Goal: Check status: Check status

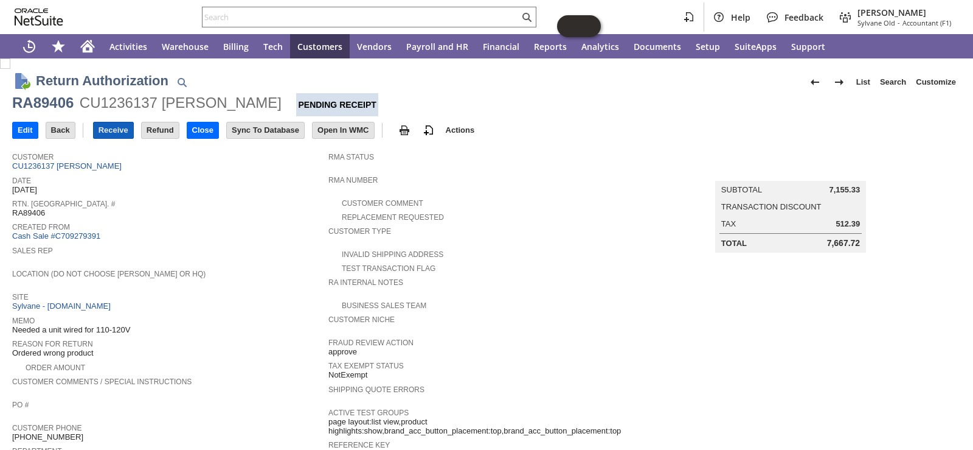
click at [112, 129] on input "Receive" at bounding box center [114, 130] width 40 height 16
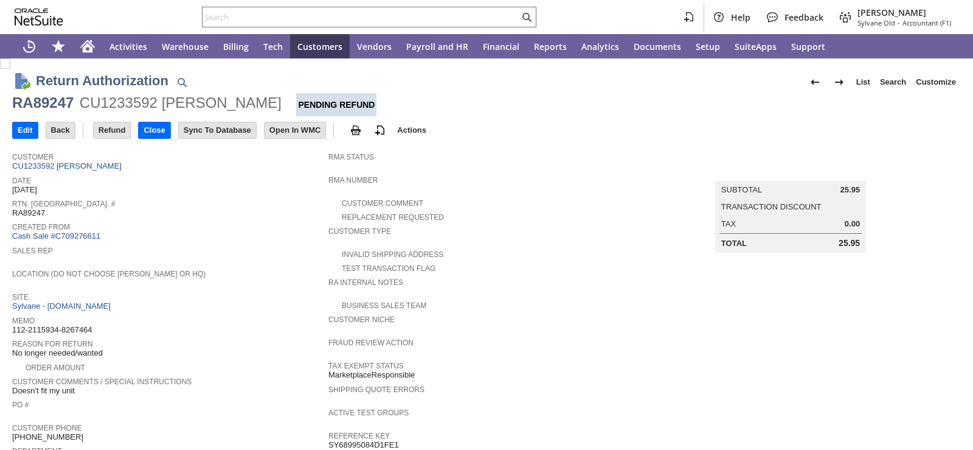
scroll to position [456, 0]
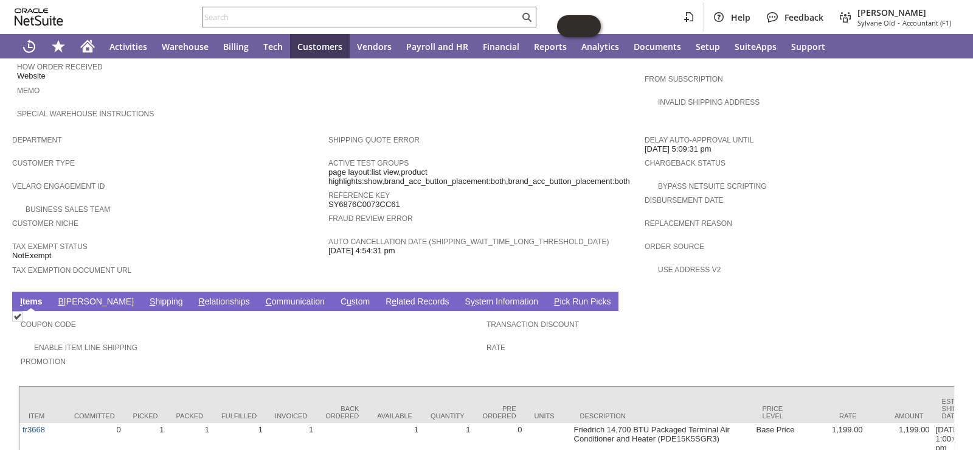
scroll to position [625, 0]
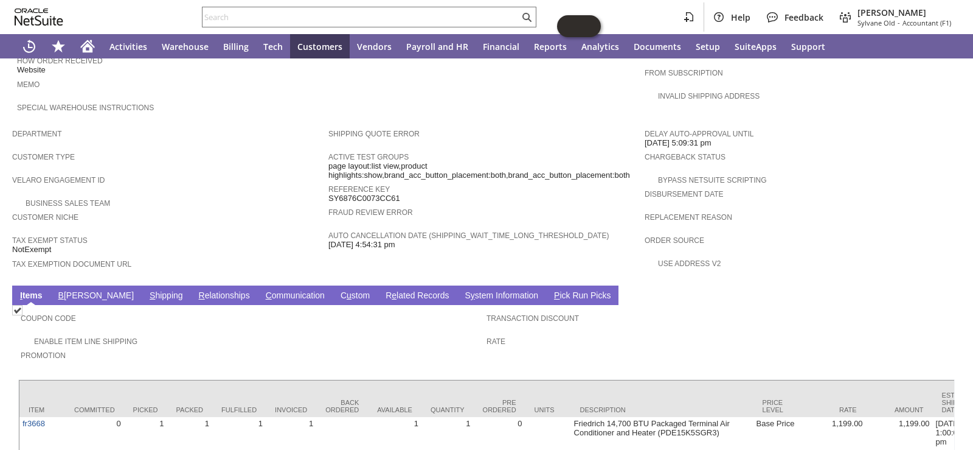
click at [147, 290] on link "S hipping" at bounding box center [167, 296] width 40 height 12
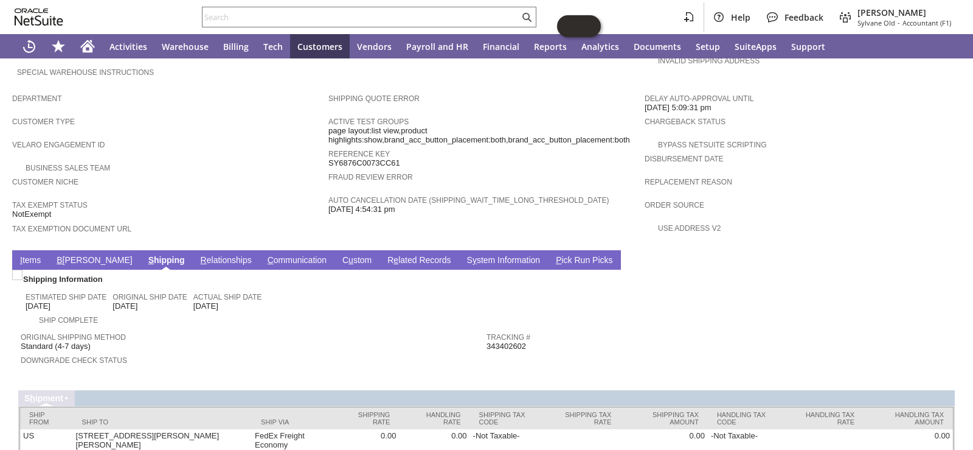
scroll to position [678, 0]
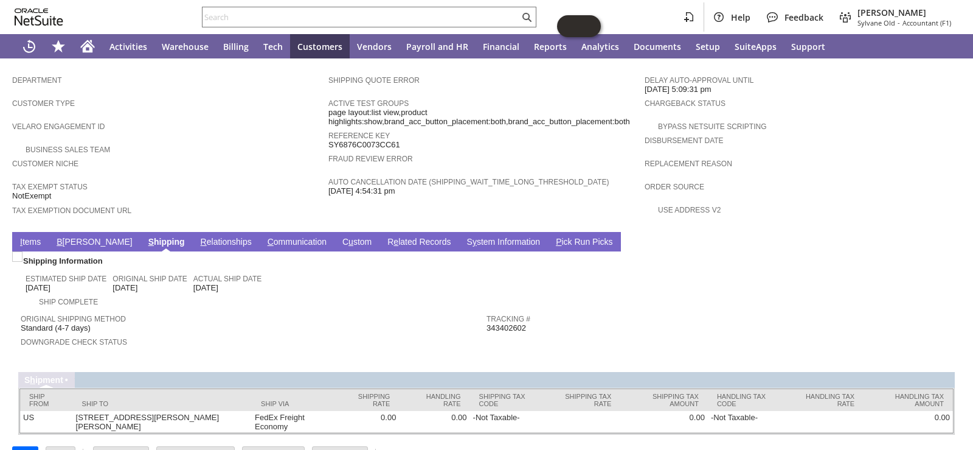
click at [384, 237] on link "R e lated Records" at bounding box center [418, 243] width 69 height 12
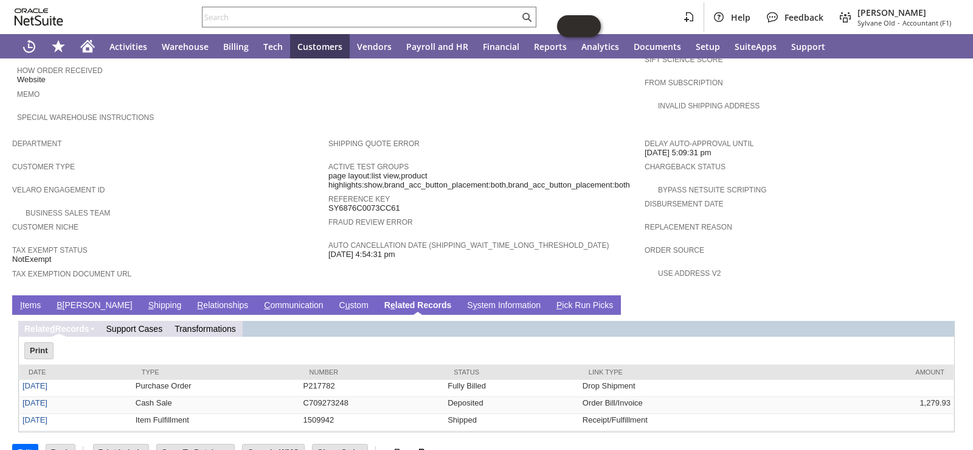
scroll to position [0, 0]
click at [21, 300] on span "I" at bounding box center [21, 305] width 2 height 10
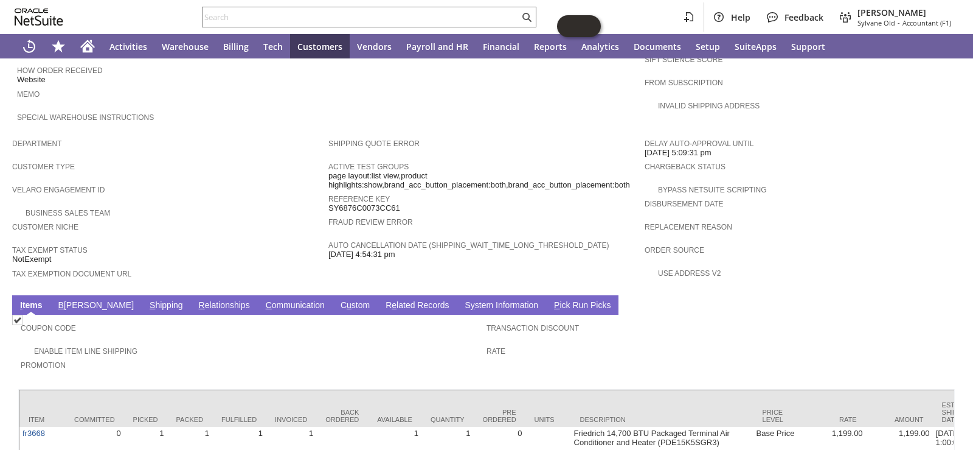
drag, startPoint x: 68, startPoint y: 273, endPoint x: 70, endPoint y: 279, distance: 6.9
click at [69, 295] on td "B illing" at bounding box center [95, 304] width 91 height 19
click at [70, 300] on link "B illing" at bounding box center [96, 306] width 82 height 12
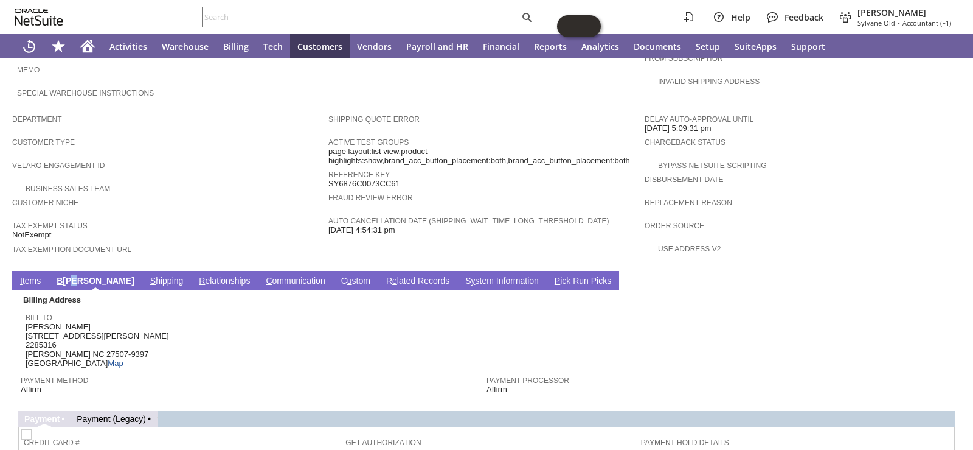
scroll to position [631, 0]
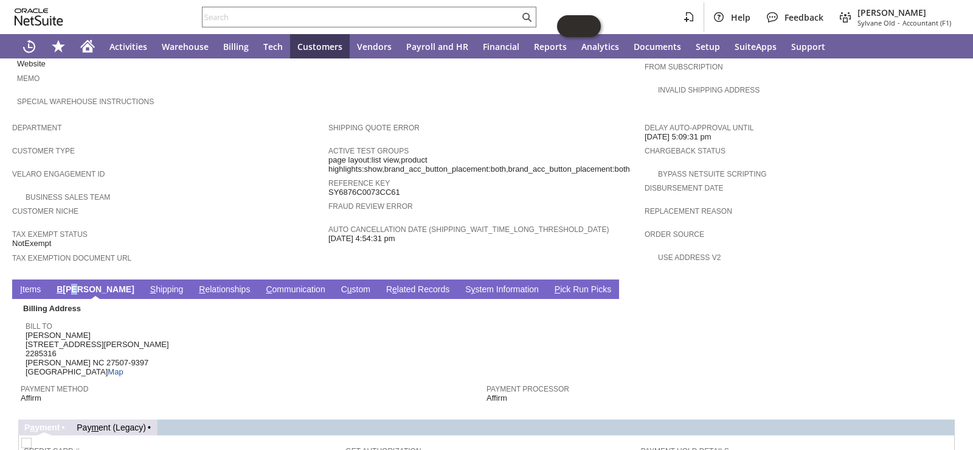
click at [32, 284] on link "I tems" at bounding box center [30, 290] width 27 height 12
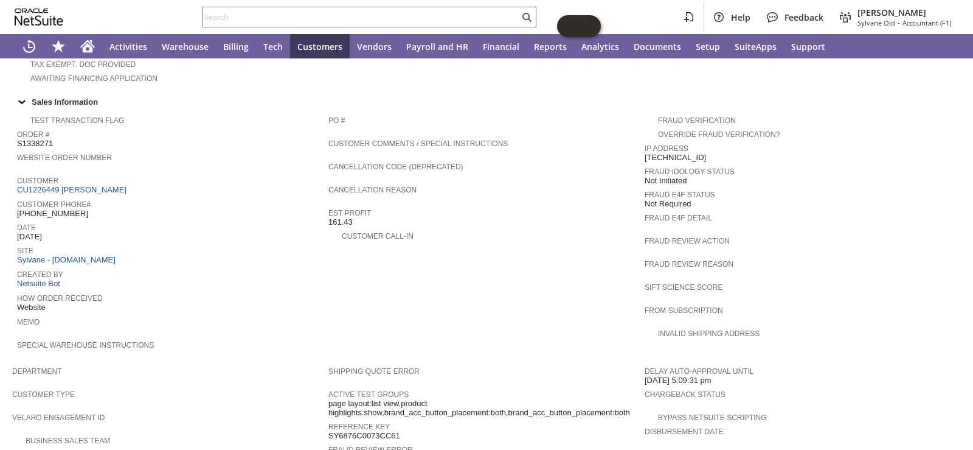
scroll to position [327, 0]
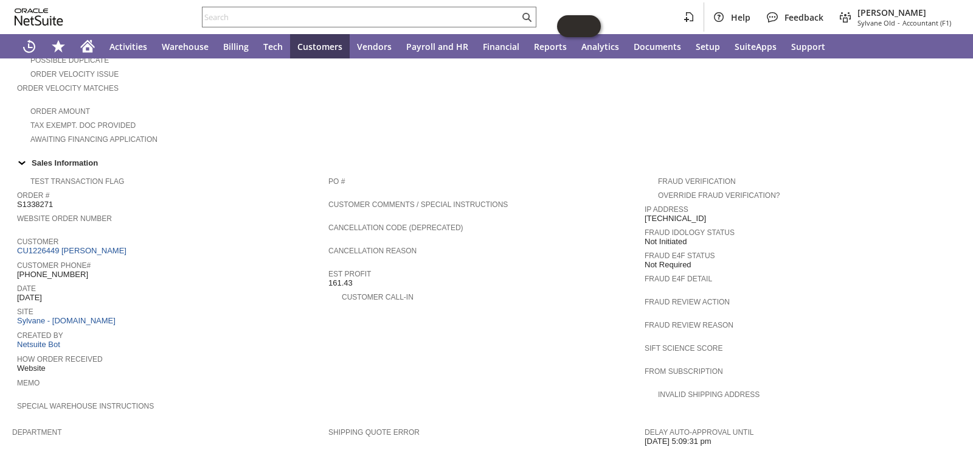
click at [199, 195] on td "Order # S1338271" at bounding box center [172, 198] width 311 height 23
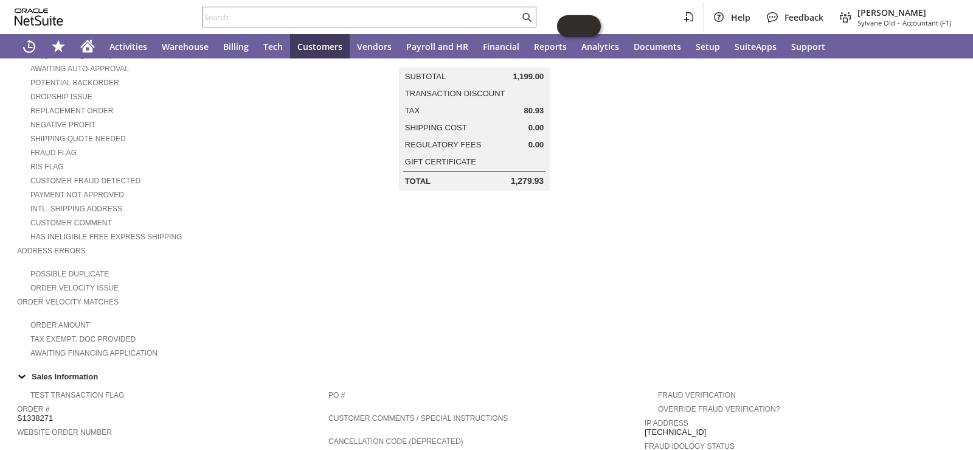
scroll to position [0, 0]
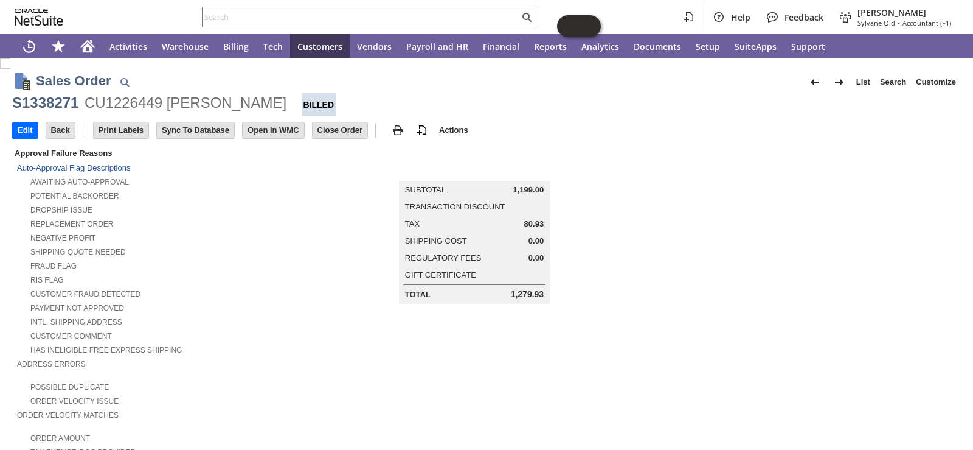
click at [139, 107] on div "CU1226449 JOHNNIE HOLLOWAY" at bounding box center [186, 102] width 202 height 19
click at [140, 106] on div "CU1226449 JOHNNIE HOLLOWAY" at bounding box center [186, 102] width 202 height 19
click at [178, 190] on div "Potential Backorder" at bounding box center [172, 194] width 311 height 13
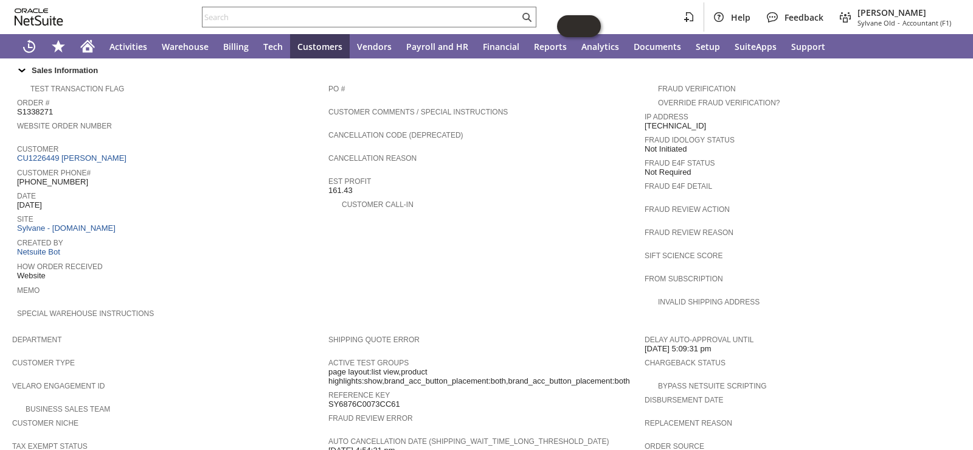
scroll to position [568, 0]
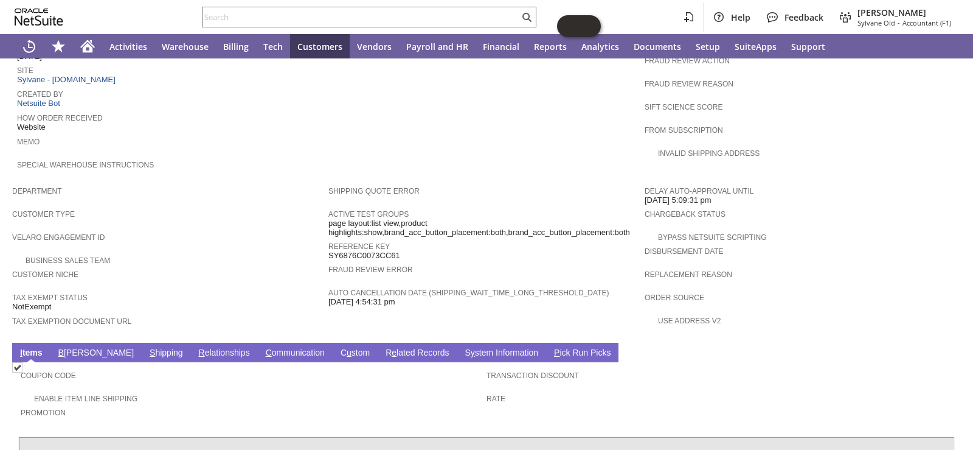
click at [64, 347] on link "B illing" at bounding box center [96, 353] width 82 height 12
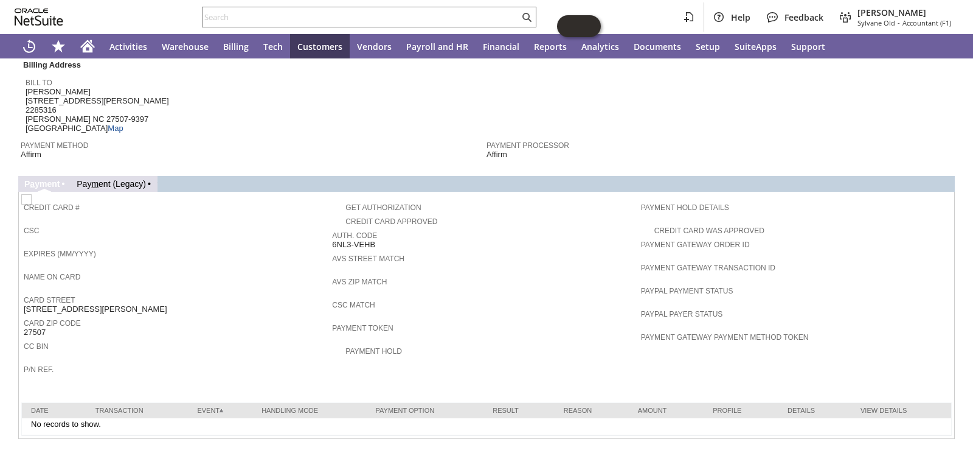
scroll to position [753, 0]
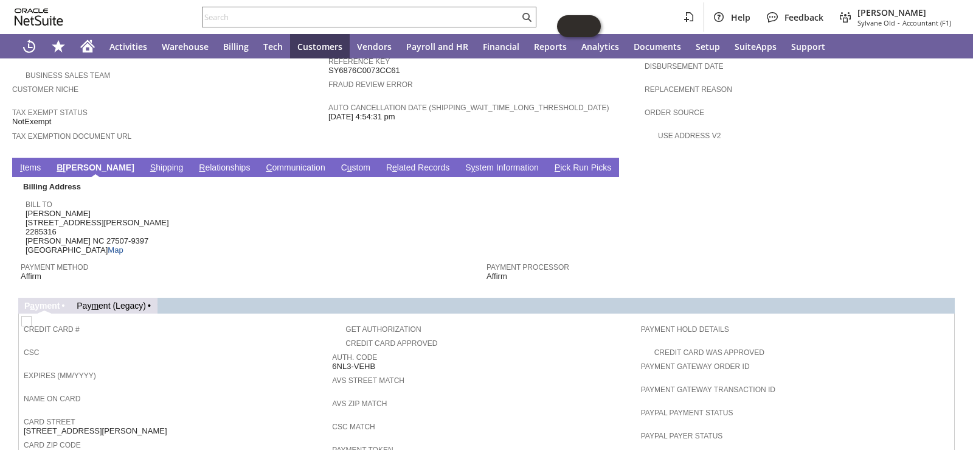
click at [196, 162] on link "R elationships" at bounding box center [224, 168] width 57 height 12
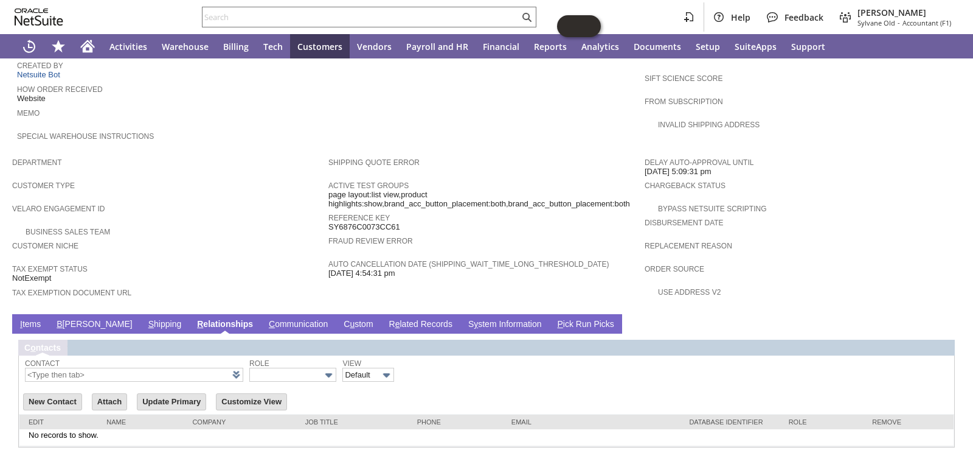
scroll to position [613, 0]
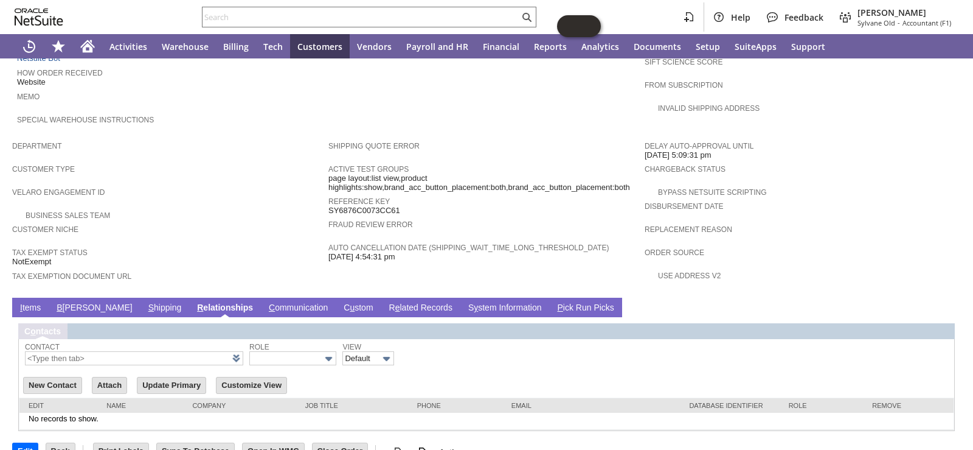
click at [141, 297] on td "S hipping" at bounding box center [165, 306] width 49 height 19
click at [145, 302] on link "S hipping" at bounding box center [165, 308] width 40 height 12
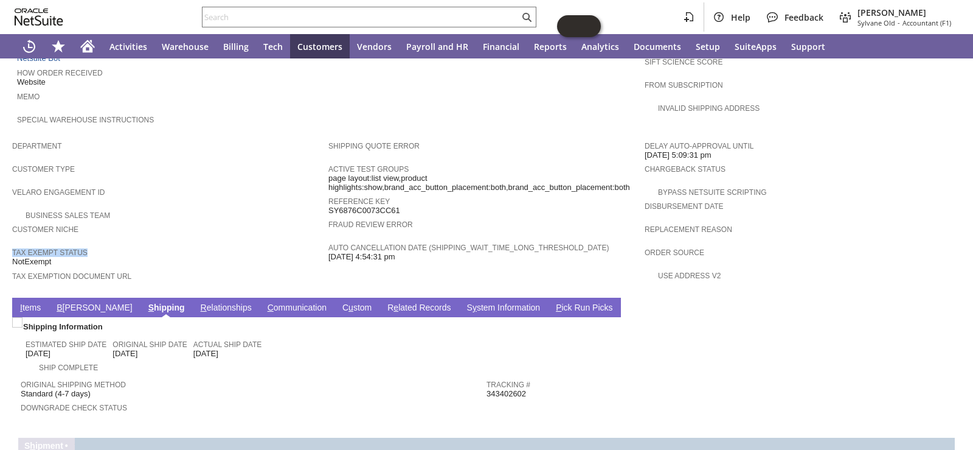
click at [202, 219] on tbody "Department Customer Type Velaro Engagement ID Business Sales Team Customer Nich…" at bounding box center [170, 213] width 316 height 156
click at [26, 302] on link "I tems" at bounding box center [30, 308] width 27 height 12
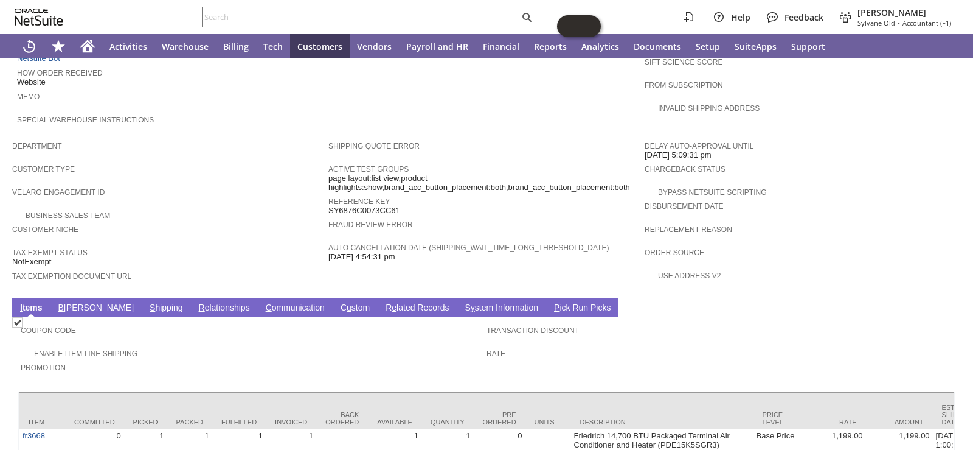
click at [287, 184] on div "Velaro Engagement ID" at bounding box center [167, 195] width 310 height 22
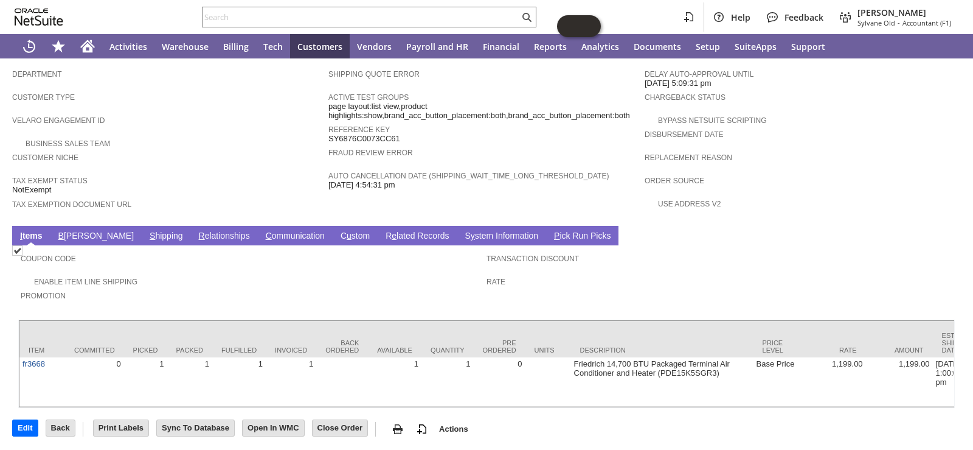
scroll to position [686, 0]
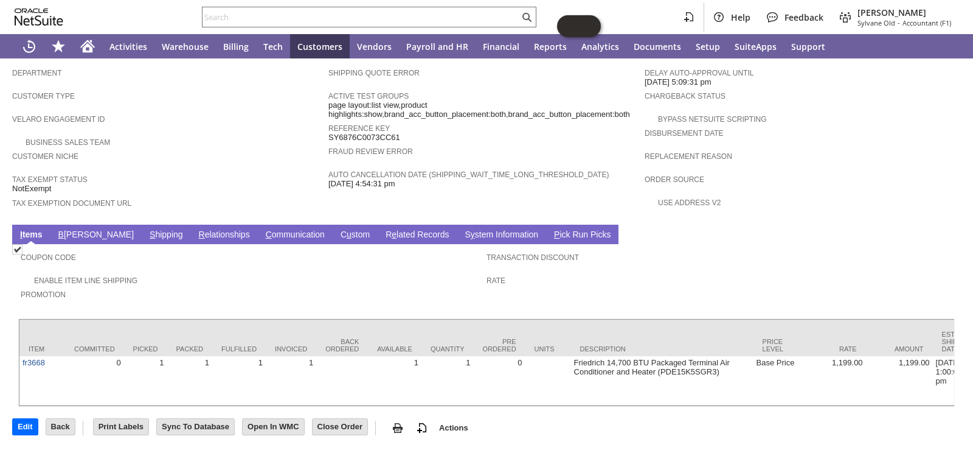
click at [181, 172] on div "Tax Exempt Status NotExempt" at bounding box center [167, 183] width 310 height 23
click at [73, 229] on link "B illing" at bounding box center [96, 235] width 82 height 12
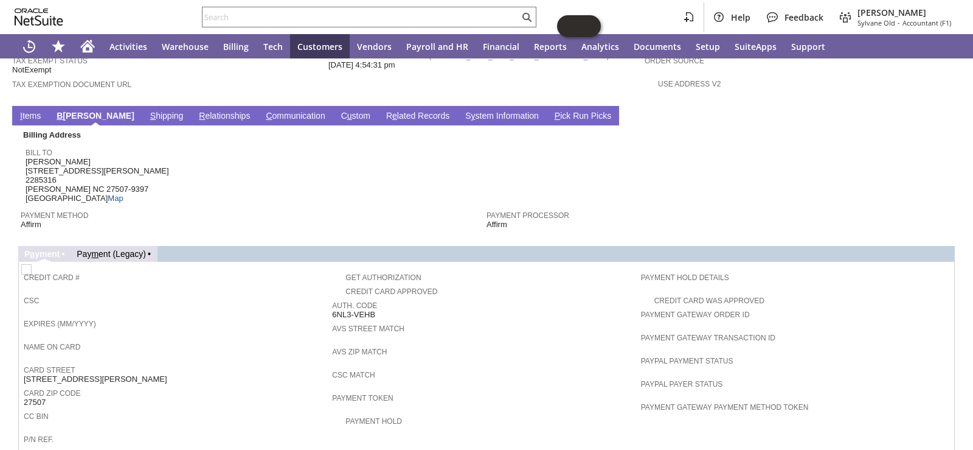
scroll to position [753, 0]
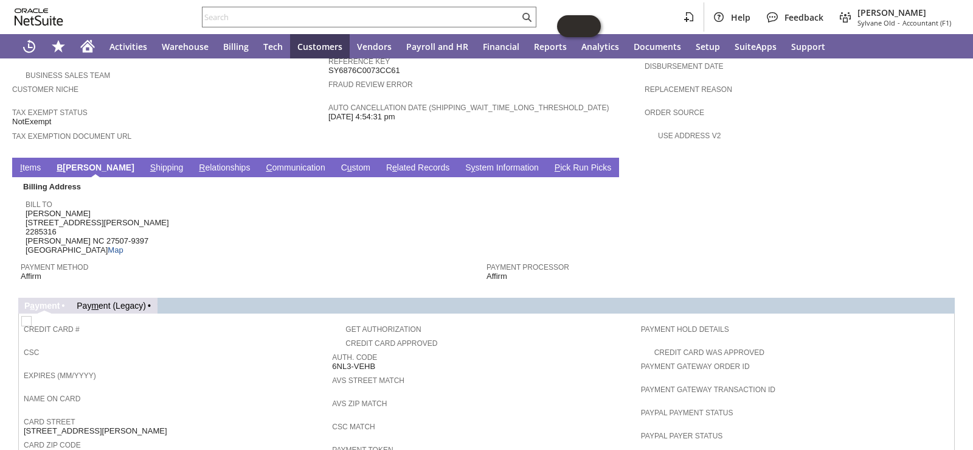
click at [263, 162] on link "C ommunication" at bounding box center [295, 168] width 65 height 12
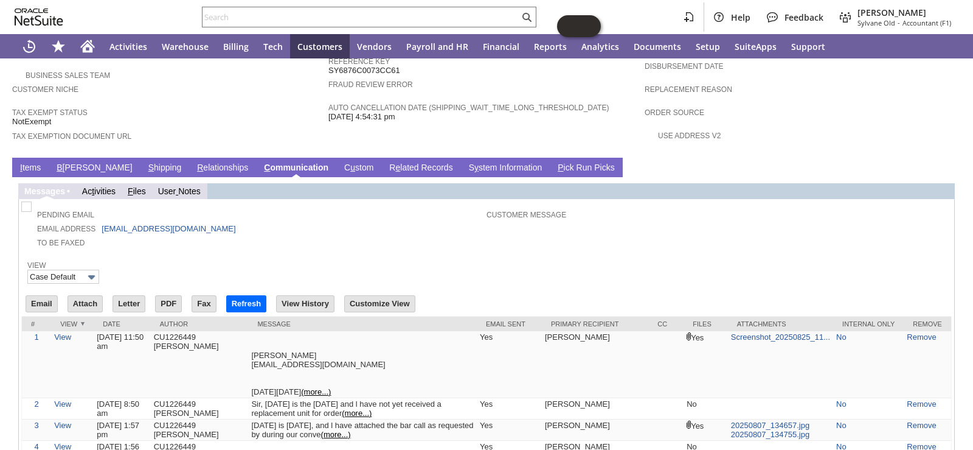
scroll to position [0, 0]
drag, startPoint x: 189, startPoint y: 195, endPoint x: 108, endPoint y: 196, distance: 81.5
click at [108, 221] on td "Email Address rujon@netscape.com" at bounding box center [255, 228] width 463 height 14
copy link "rujon@netscape.com"
click at [410, 15] on input "text" at bounding box center [361, 17] width 317 height 15
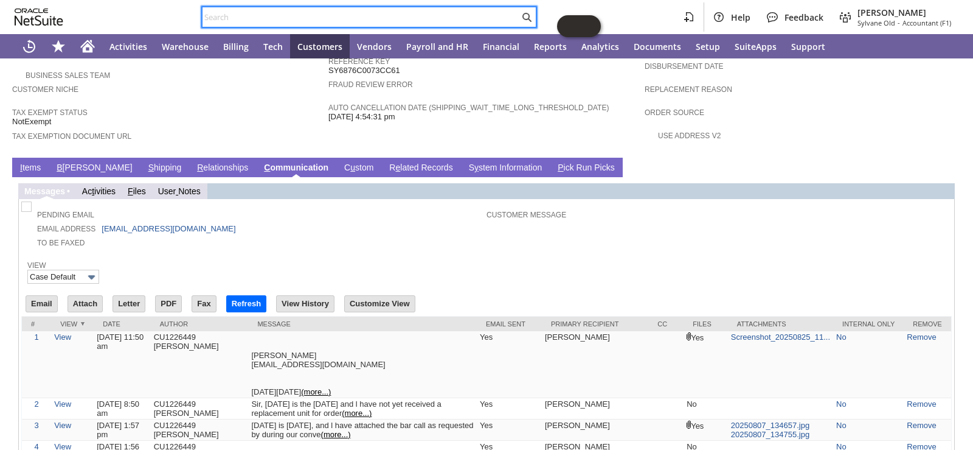
paste input "rujon@netscape.com"
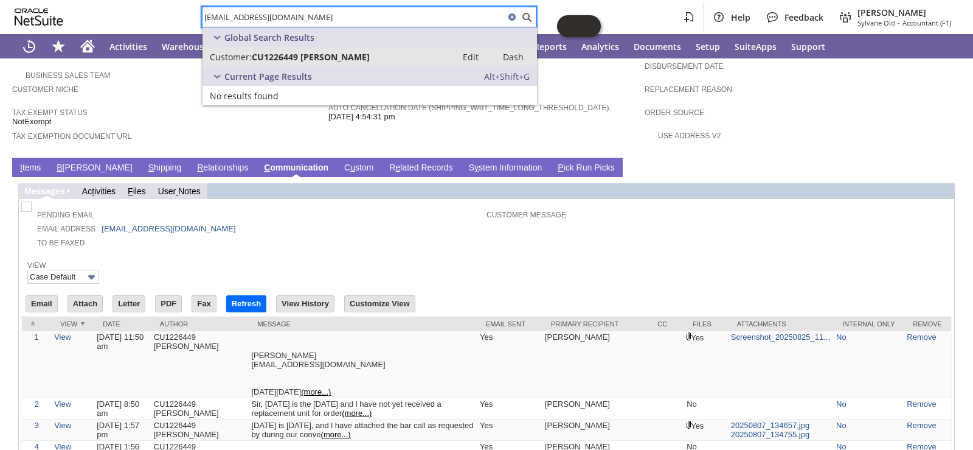
type input "rujon@netscape.com"
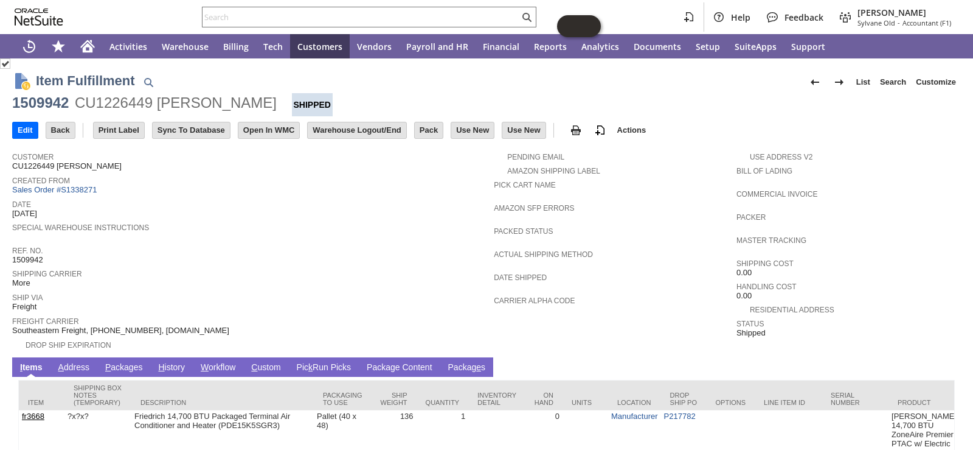
click at [242, 220] on span "Special Warehouse Instructions" at bounding box center [250, 226] width 476 height 12
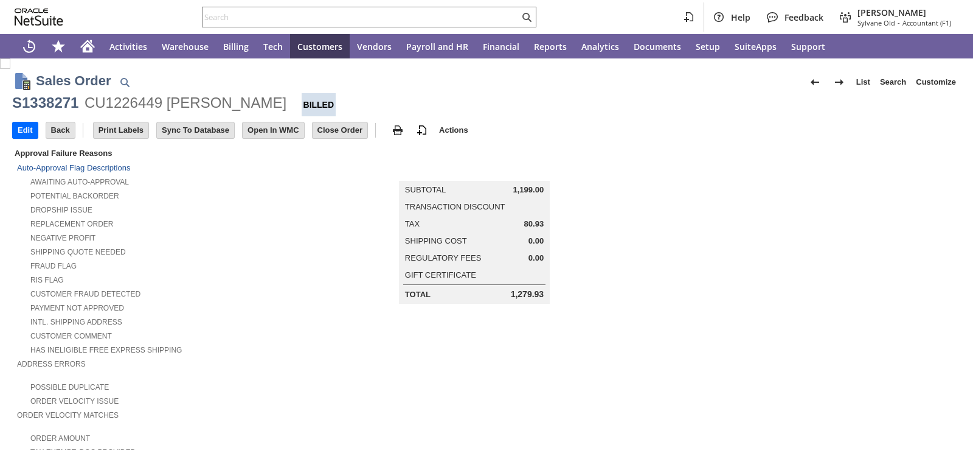
scroll to position [243, 0]
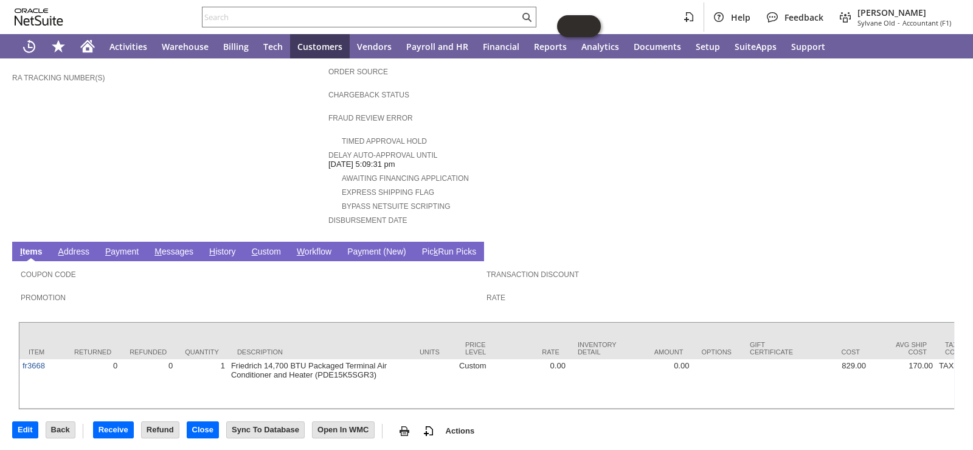
scroll to position [447, 0]
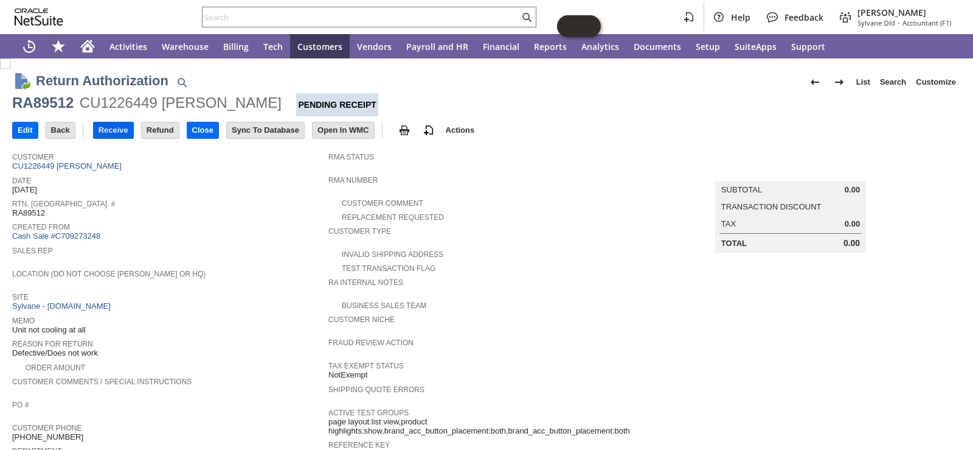
click at [113, 132] on input "Receive" at bounding box center [114, 130] width 40 height 16
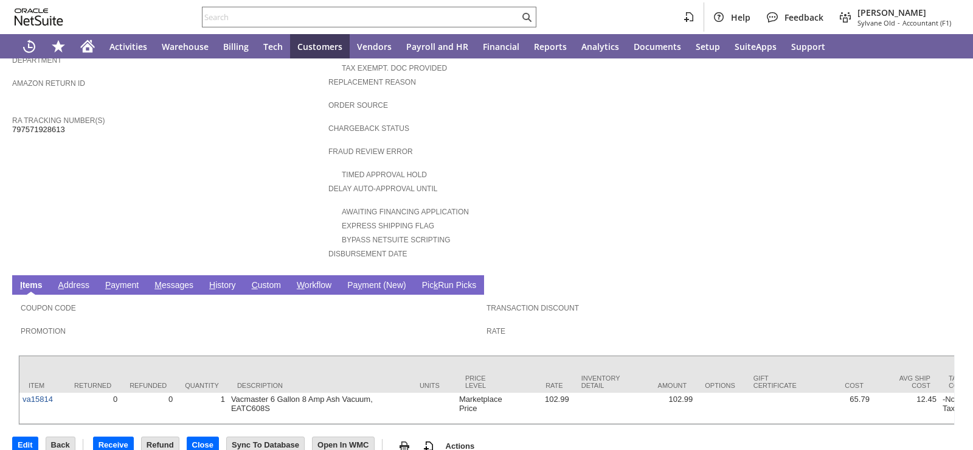
scroll to position [401, 0]
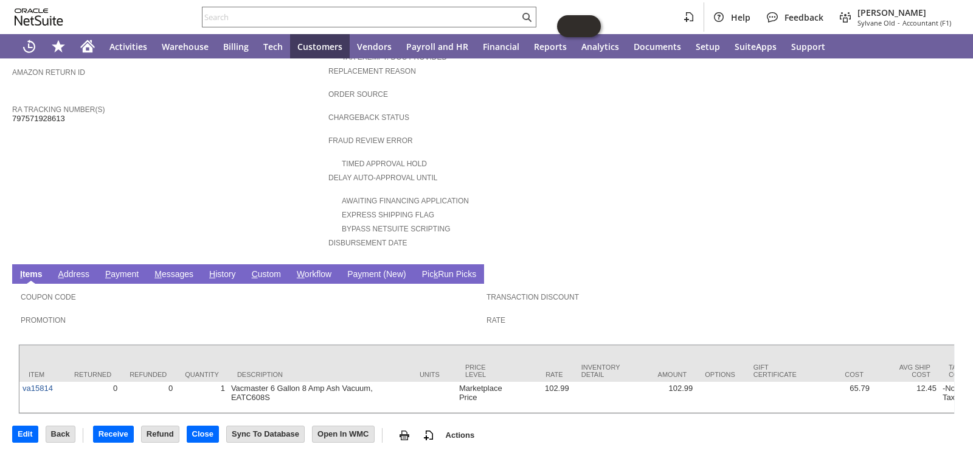
click at [242, 165] on td "Customer CU1229298 Eder Montano Date 8/25/2025 Rtn. Auth. # RA89343 Created Fro…" at bounding box center [170, 1] width 316 height 513
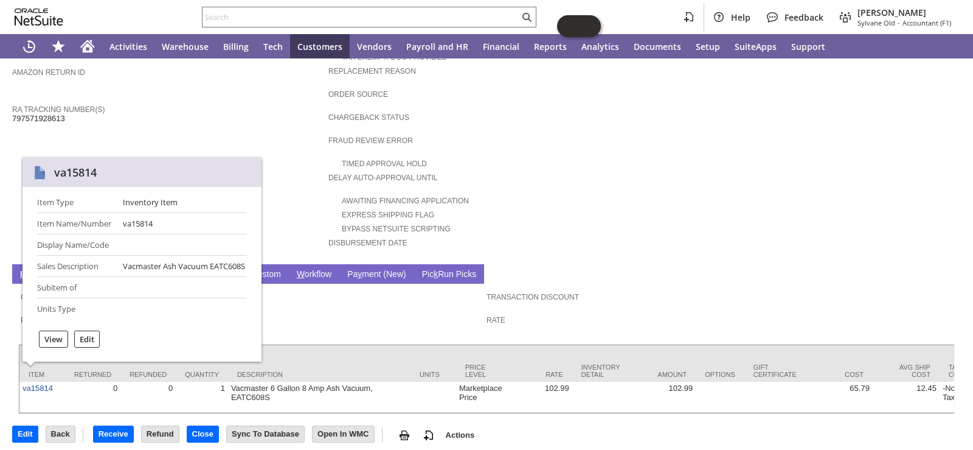
click at [259, 203] on div "Item Type Inventory Item Item Name/Number va15814 Display Name/Code Sales Descr…" at bounding box center [142, 274] width 239 height 175
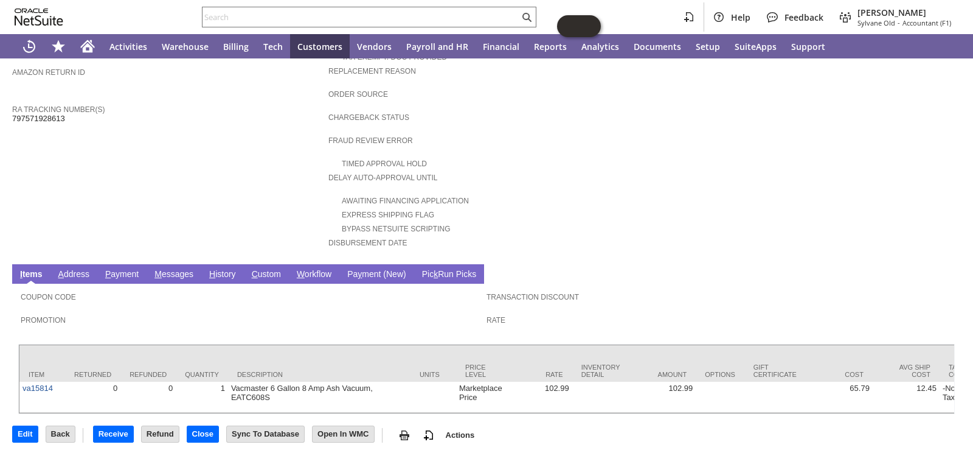
click at [227, 162] on td "Customer CU1229298 Eder Montano Date 8/25/2025 Rtn. Auth. # RA89343 Created Fro…" at bounding box center [170, 1] width 316 height 513
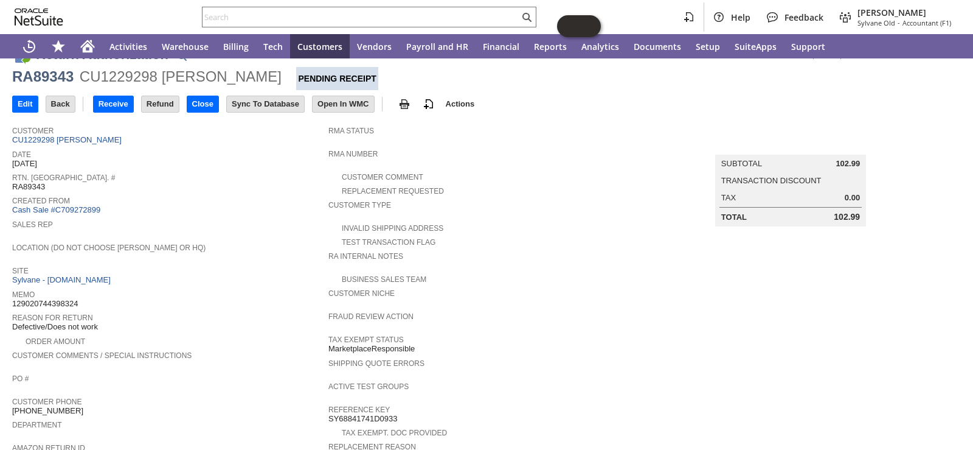
scroll to position [0, 0]
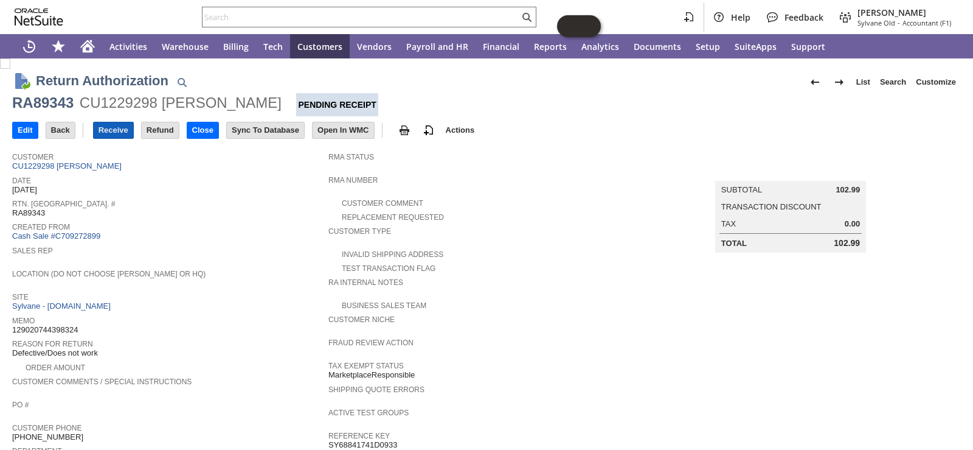
click at [111, 133] on input "Receive" at bounding box center [114, 130] width 40 height 16
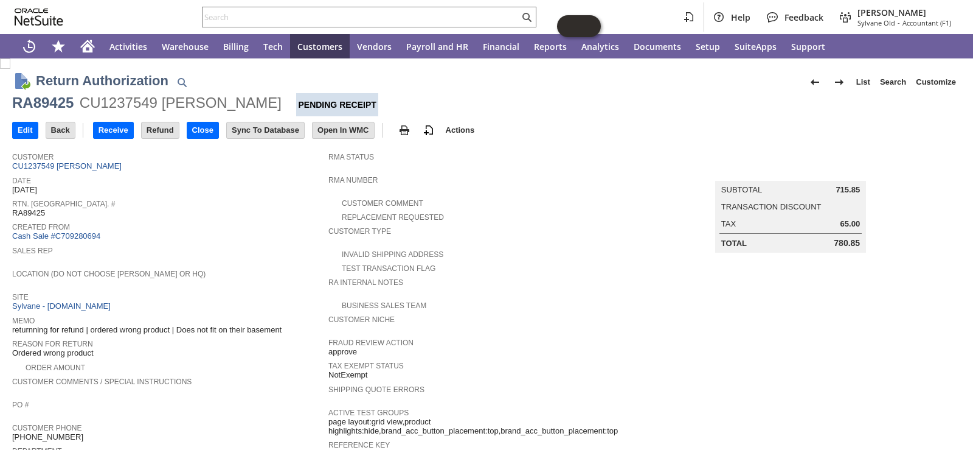
click at [226, 243] on span "Sales Rep" at bounding box center [167, 249] width 310 height 12
click at [127, 131] on input "Receive" at bounding box center [114, 130] width 40 height 16
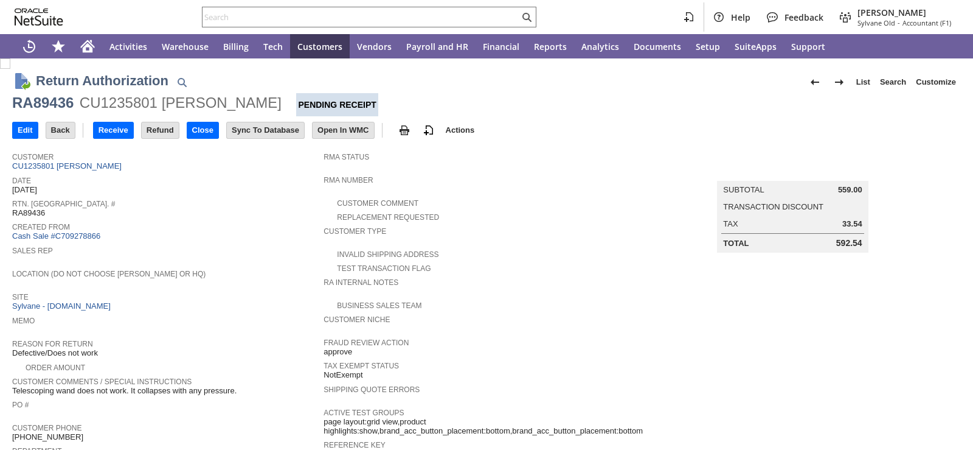
click at [267, 266] on span "Location (Do Not Choose [PERSON_NAME] or HQ)" at bounding box center [164, 272] width 305 height 12
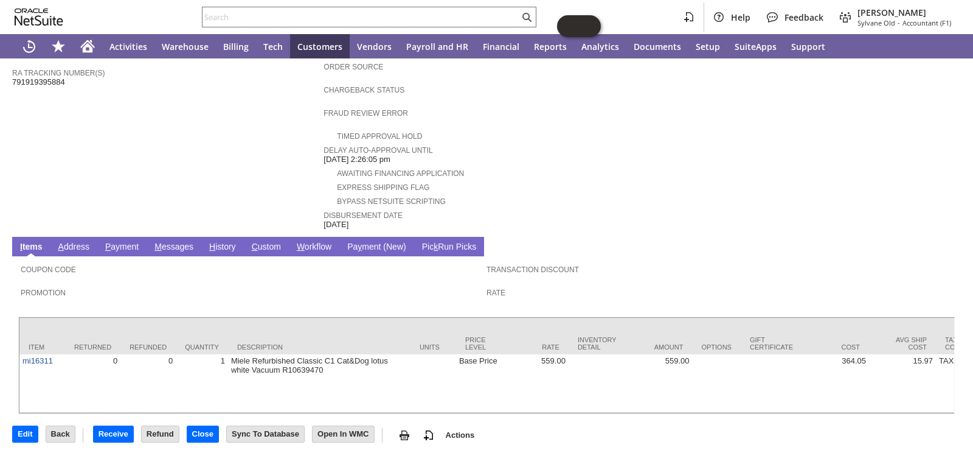
scroll to position [134, 0]
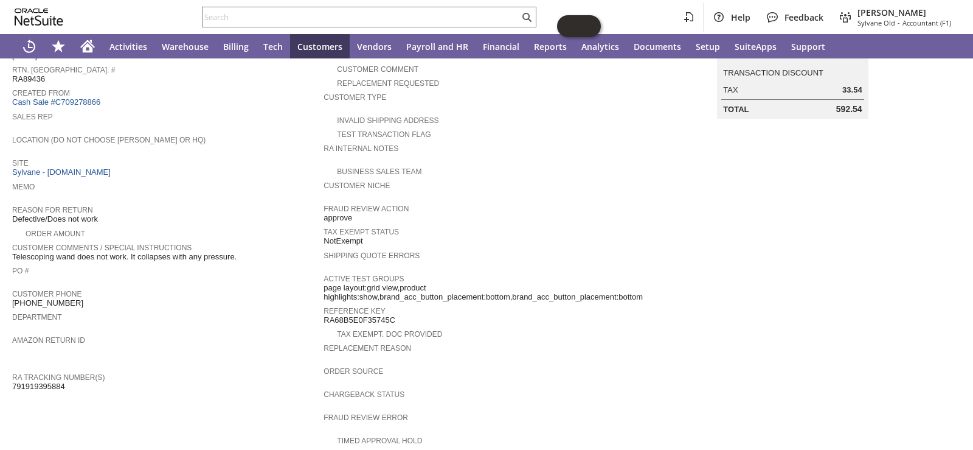
click at [268, 286] on span "Customer Phone" at bounding box center [164, 292] width 305 height 12
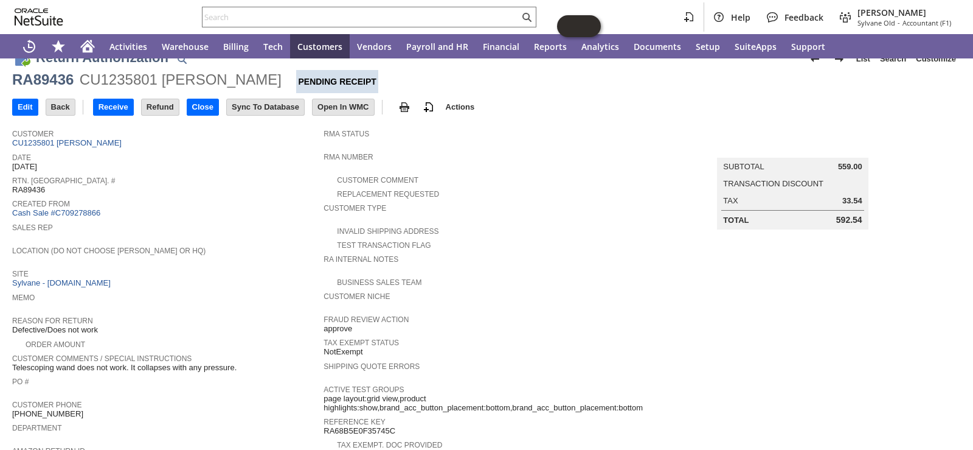
scroll to position [0, 0]
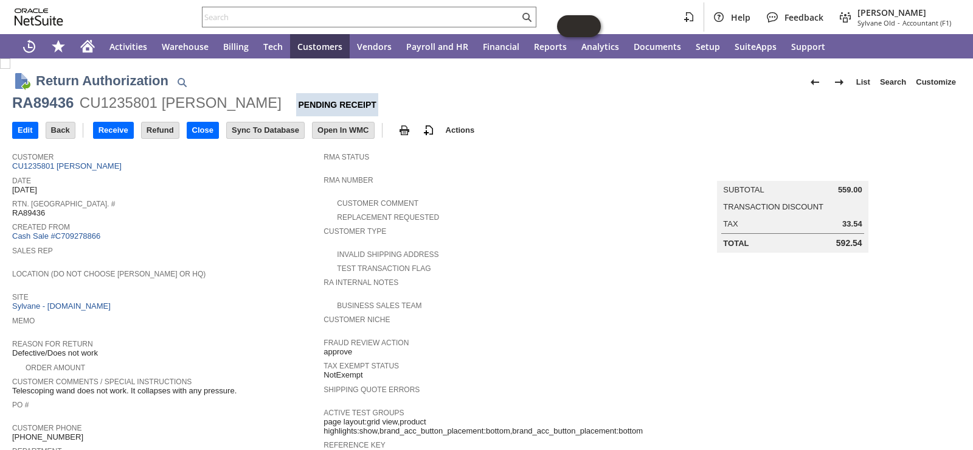
click at [266, 283] on td "Location (Do Not Choose Sheeran or HQ)" at bounding box center [167, 277] width 311 height 23
click at [127, 123] on input "Receive" at bounding box center [114, 130] width 40 height 16
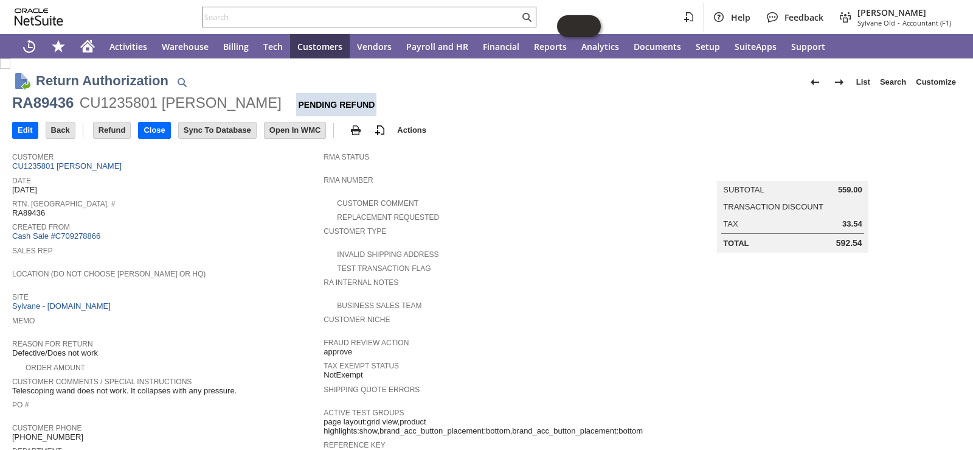
drag, startPoint x: 131, startPoint y: 384, endPoint x: 235, endPoint y: 380, distance: 104.1
click at [235, 386] on span "Telescoping wand does not work. It collapses with any pressure." at bounding box center [124, 391] width 224 height 10
copy span "It collapses with any pressure"
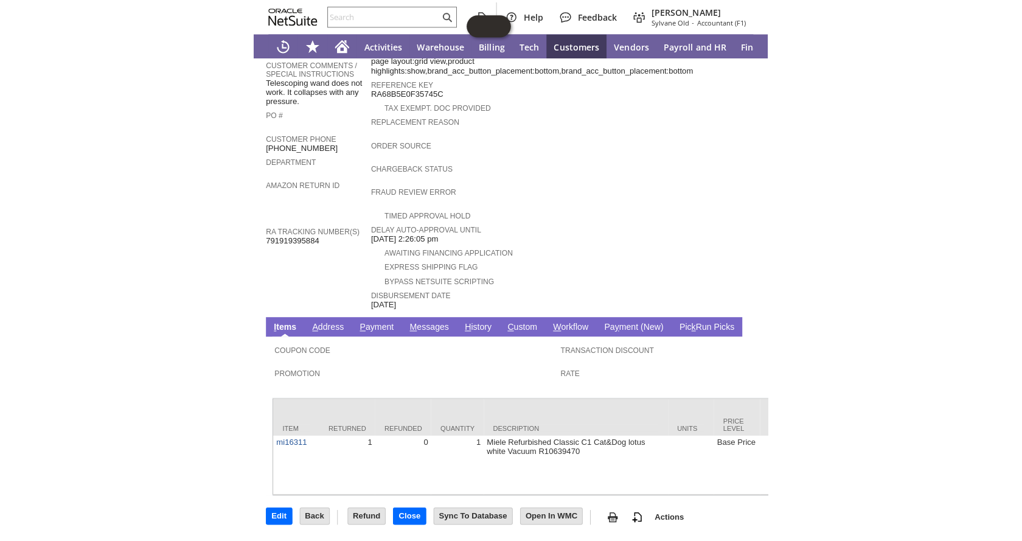
scroll to position [347, 0]
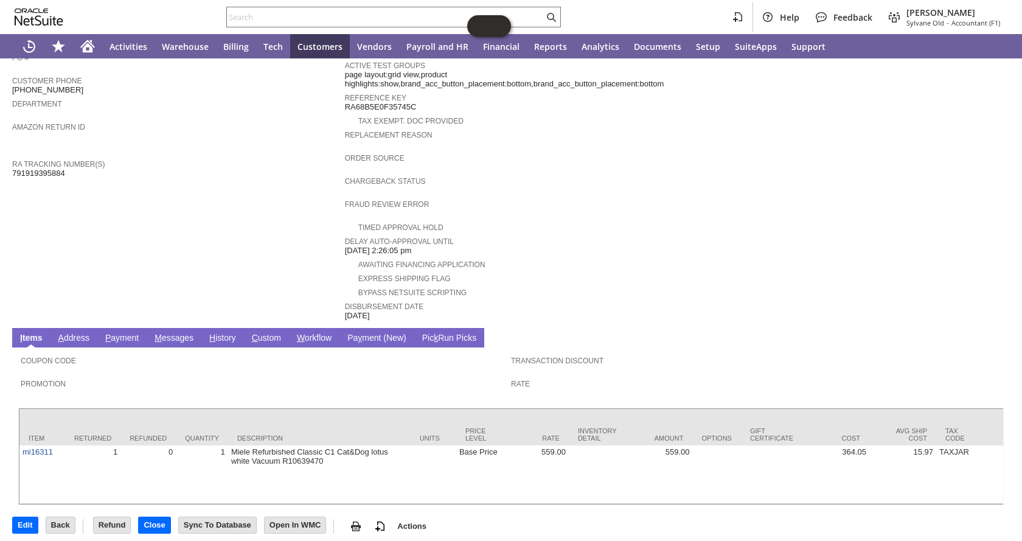
click at [292, 142] on span "Return Tracking Numbers" at bounding box center [175, 148] width 327 height 12
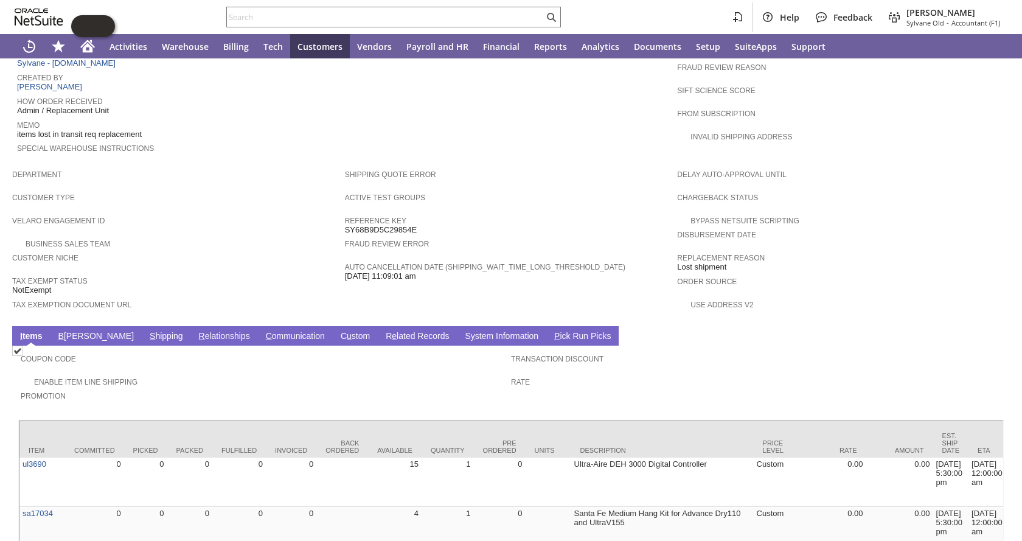
click at [254, 236] on div "Business Sales Team" at bounding box center [178, 242] width 333 height 13
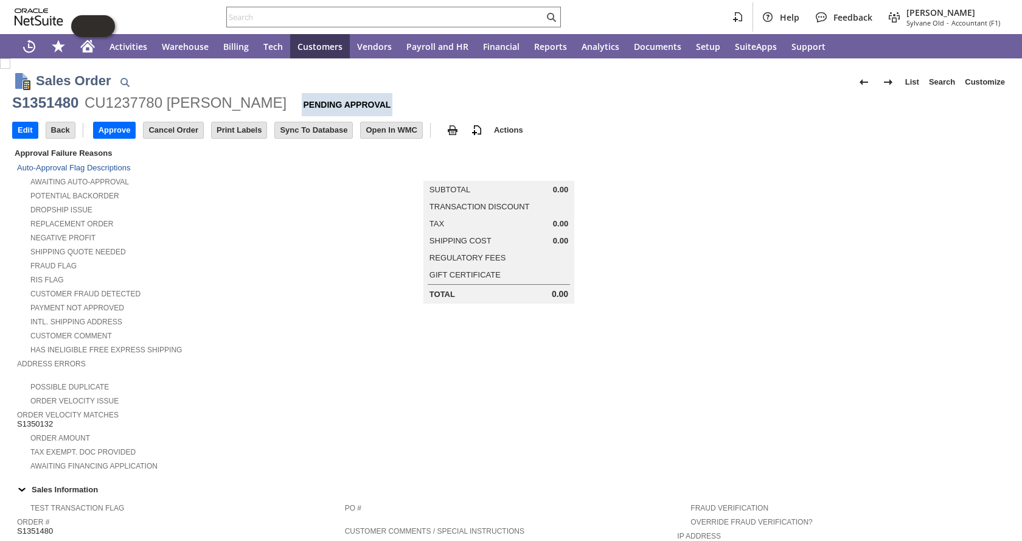
click at [572, 100] on div "S1351480 CU1237780 [PERSON_NAME] Pending Approval" at bounding box center [511, 104] width 998 height 23
click at [309, 307] on td "Payment not approved" at bounding box center [181, 307] width 328 height 14
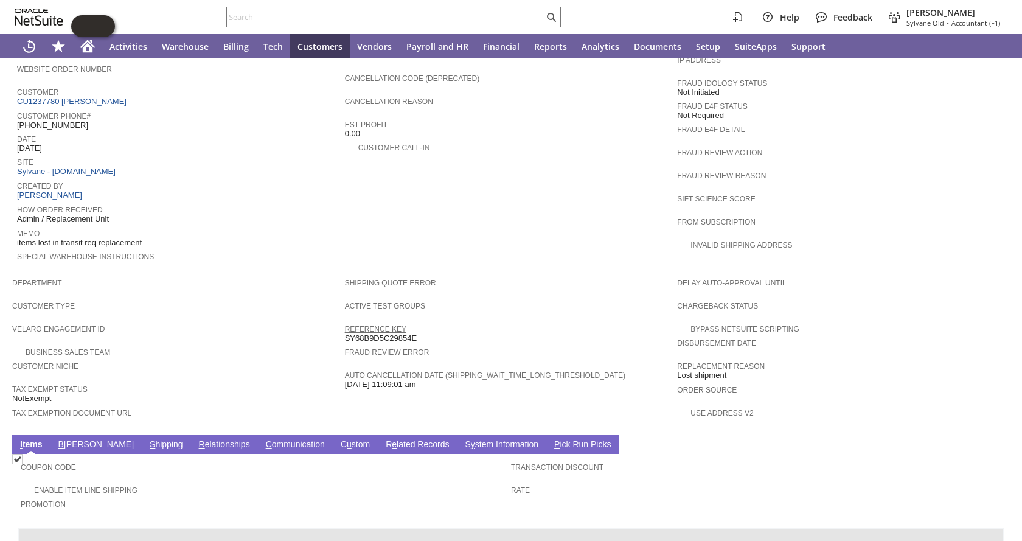
scroll to position [616, 0]
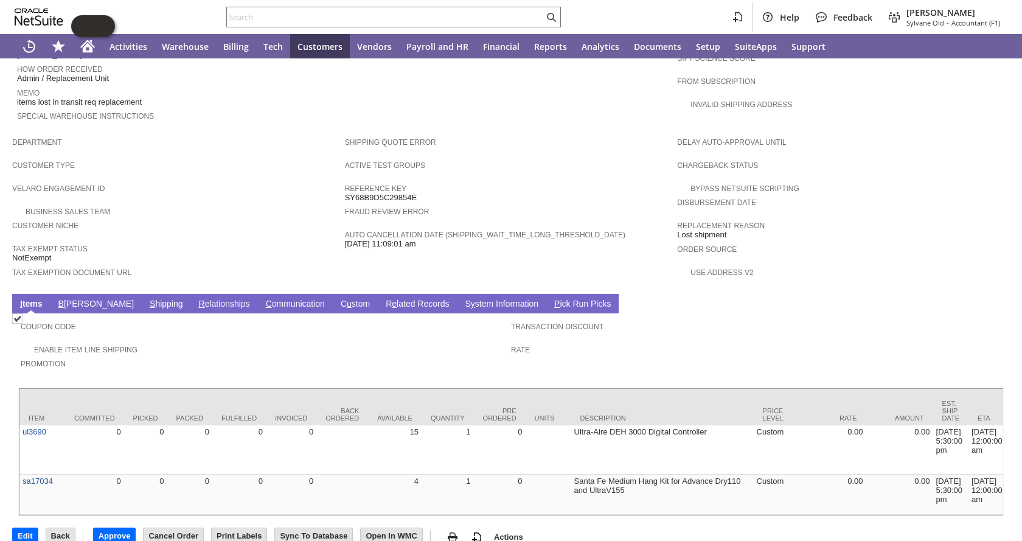
click at [272, 218] on div "Customer Niche" at bounding box center [175, 229] width 327 height 22
click at [277, 218] on span "Customer Niche" at bounding box center [175, 224] width 327 height 12
click at [504, 11] on input "text" at bounding box center [385, 17] width 317 height 15
paste input "S1351479"
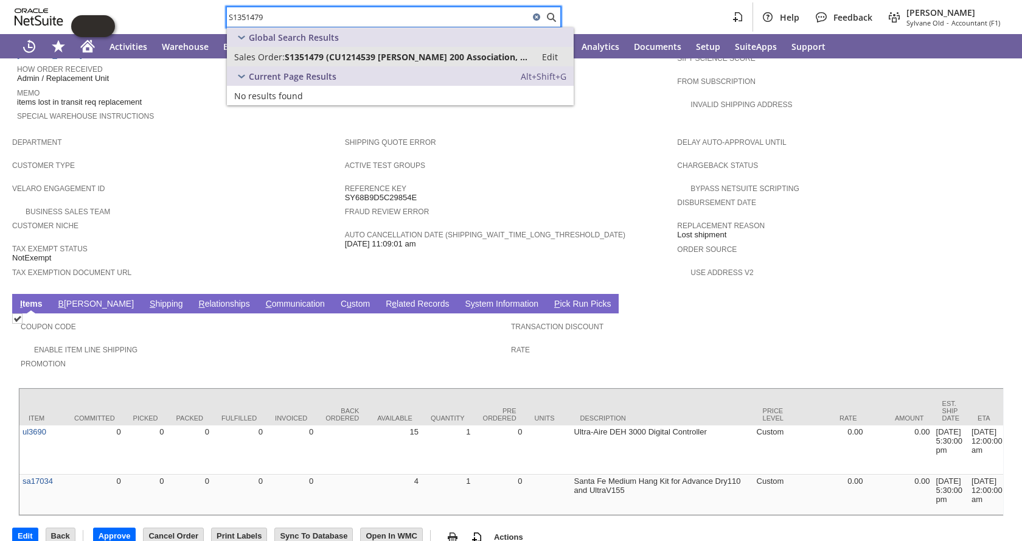
type input "S1351479"
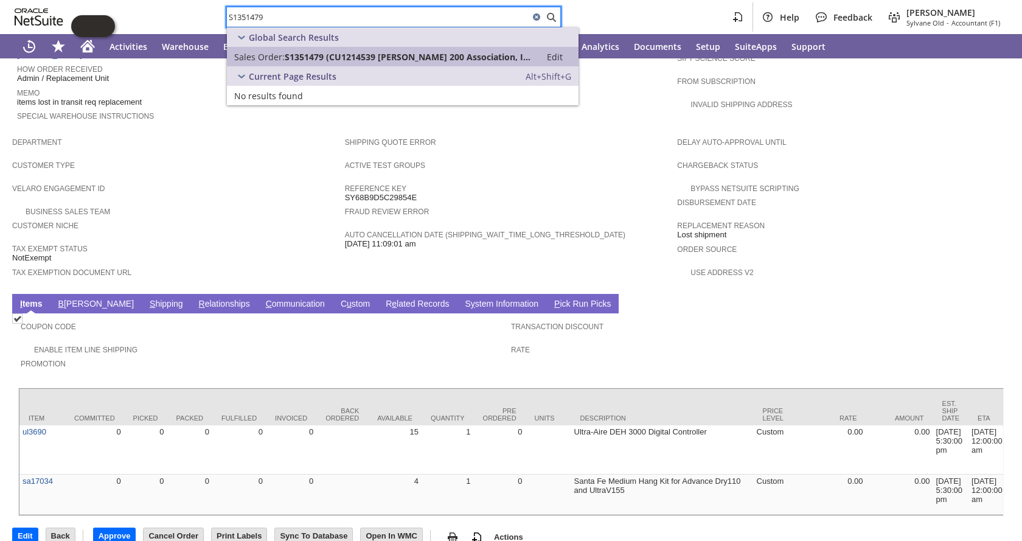
click at [445, 58] on span "S1351479 (CU1214539 [PERSON_NAME] 200 Association, Inc)" at bounding box center [409, 57] width 249 height 12
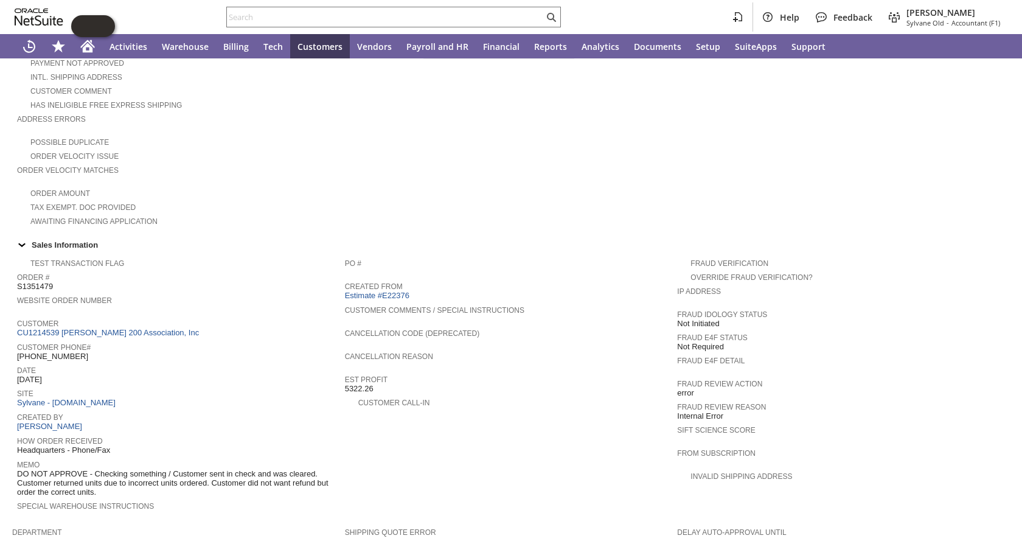
scroll to position [229, 0]
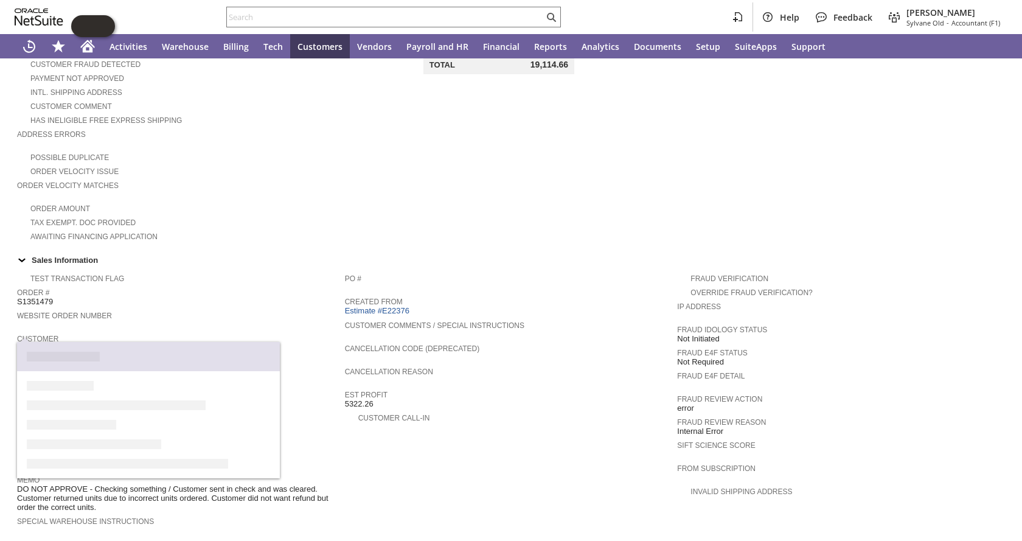
click at [479, 120] on td "Summary Subtotal 17,927.00 Transaction Discount Tax 1,187.66 Shipping Cost 0.00…" at bounding box center [511, 80] width 333 height 326
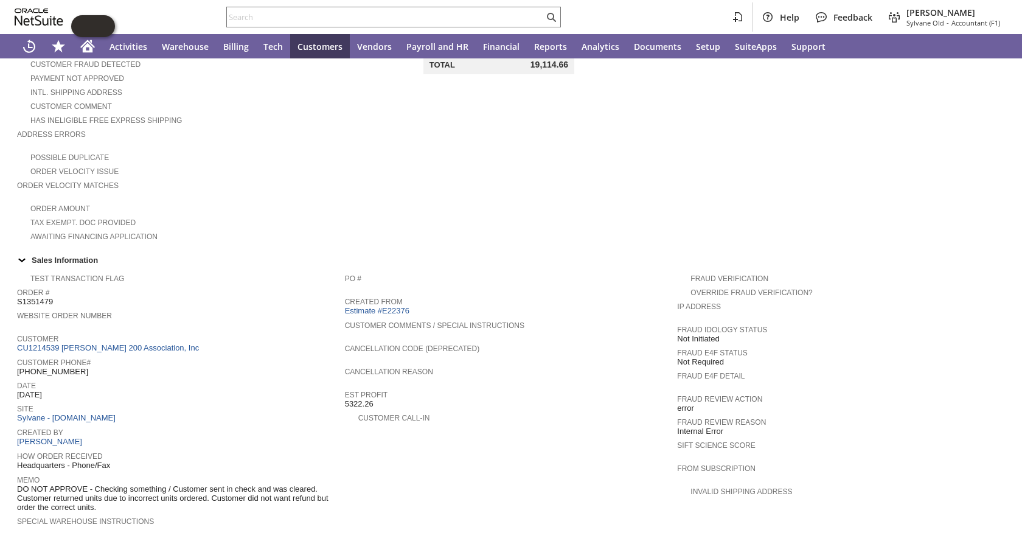
click at [355, 140] on td "Summary Subtotal 17,927.00 Transaction Discount Tax 1,187.66 Shipping Cost 0.00…" at bounding box center [511, 80] width 333 height 326
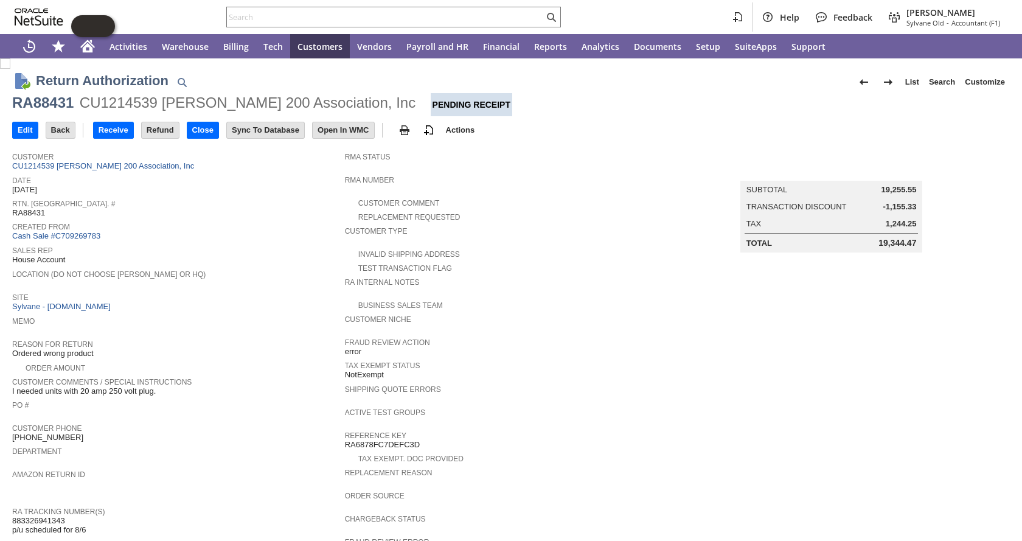
click at [270, 313] on span "Memo" at bounding box center [175, 319] width 327 height 12
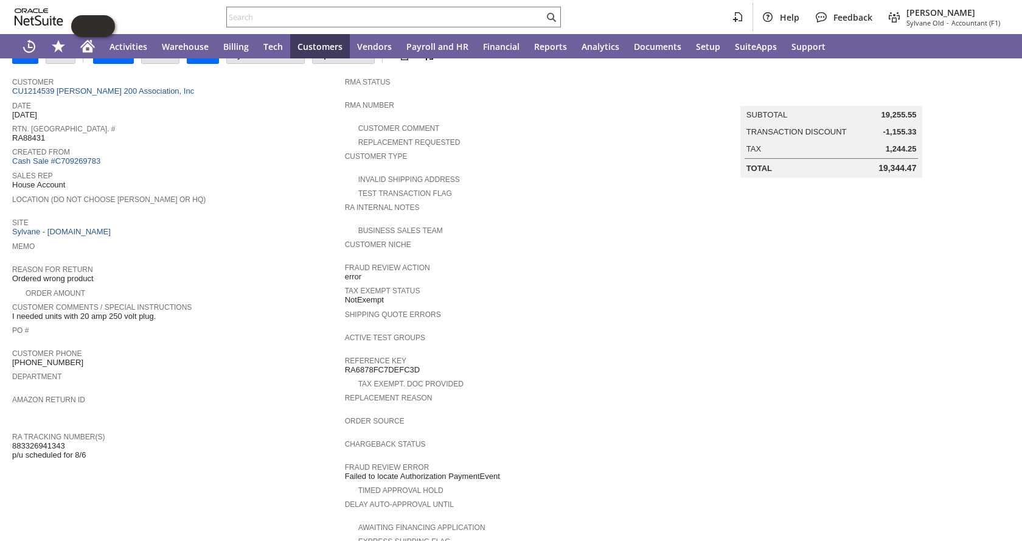
scroll to position [341, 0]
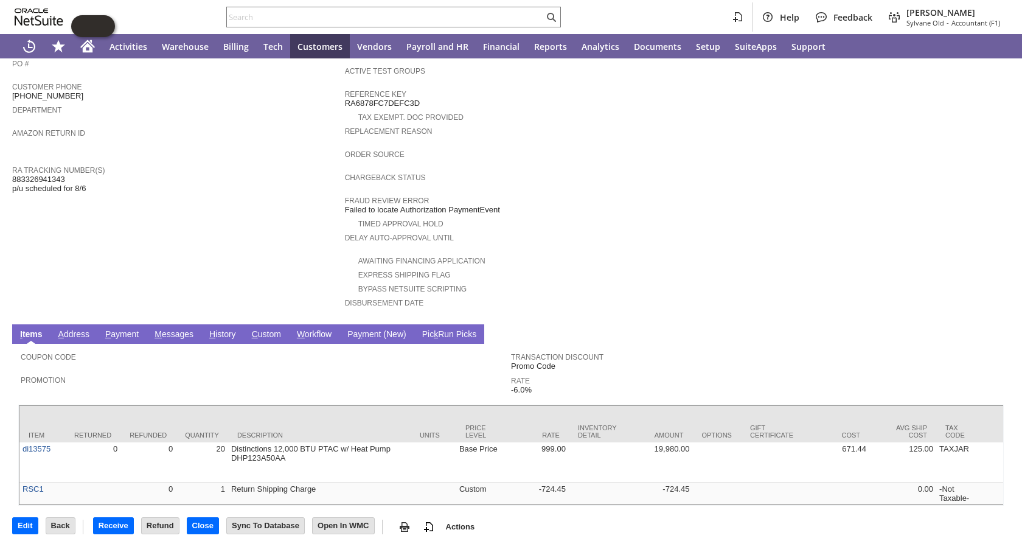
click at [260, 237] on td "Customer CU1214539 [PERSON_NAME] 200 Association, Inc Date [DATE] [GEOGRAPHIC_D…" at bounding box center [178, 61] width 333 height 513
click at [232, 204] on td "Customer CU1214539 Winston Towers 200 Association, Inc Date 7/17/2025 Rtn. Auth…" at bounding box center [178, 61] width 333 height 513
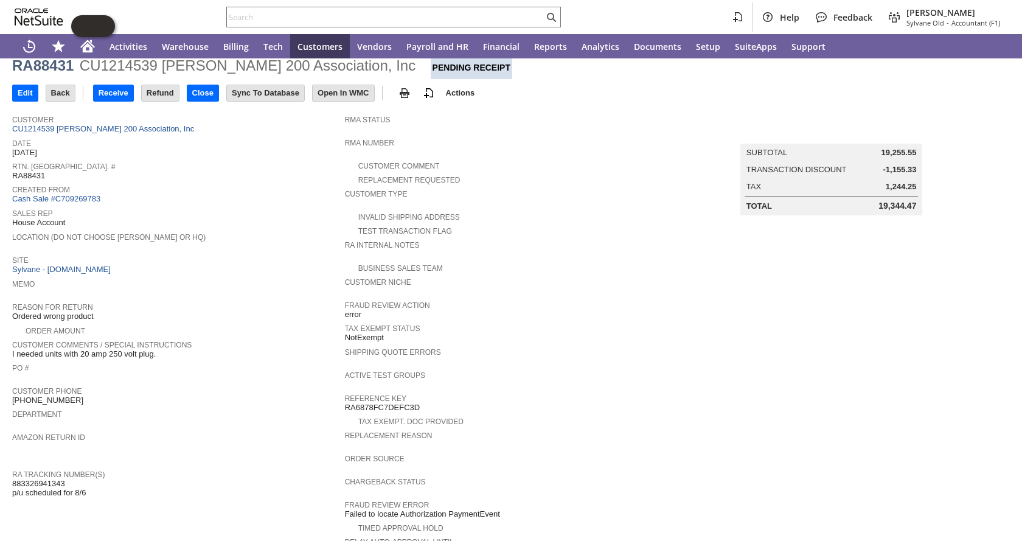
scroll to position [0, 0]
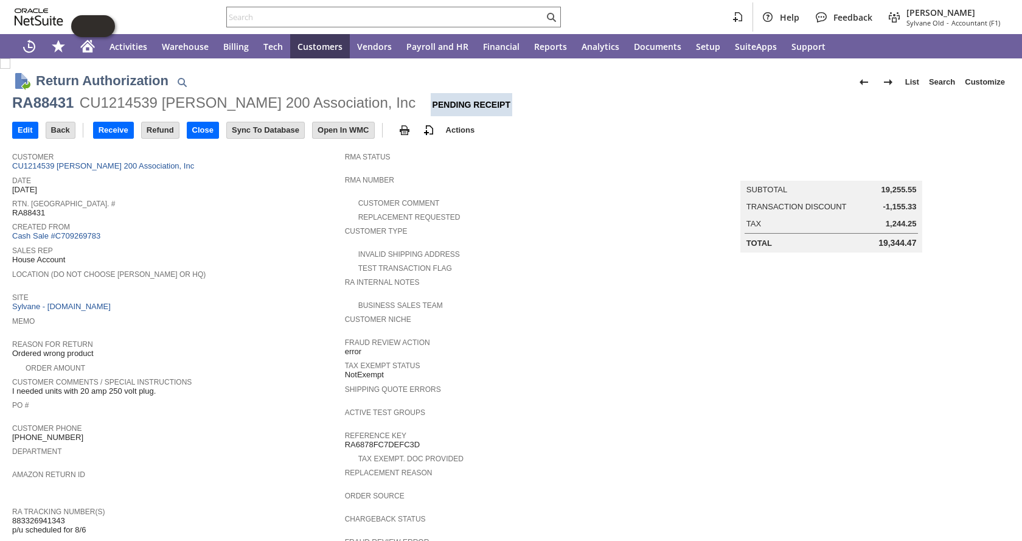
click at [57, 102] on div "RA88431" at bounding box center [42, 102] width 61 height 19
copy div "RA88431"
click at [510, 18] on input "text" at bounding box center [385, 17] width 317 height 15
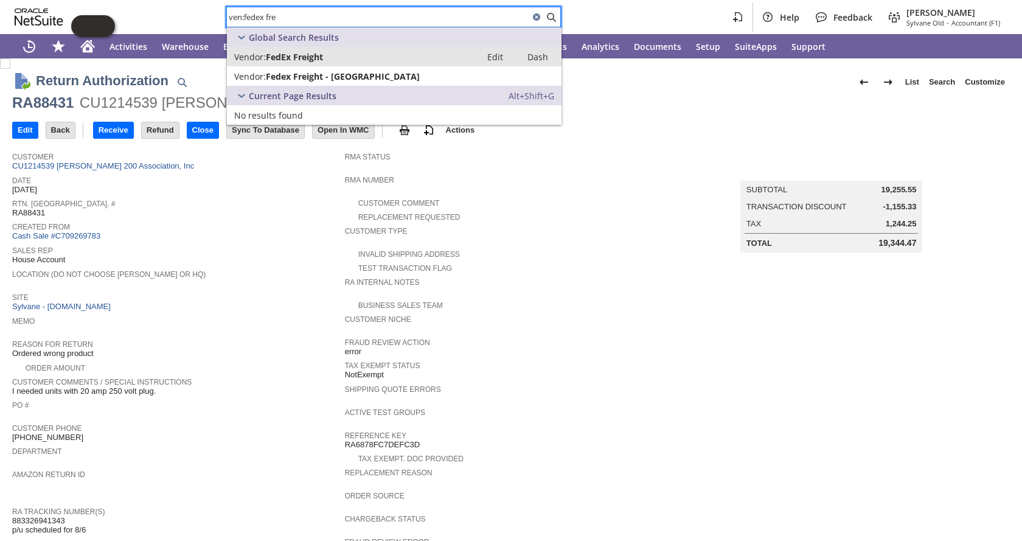
type input "ven:fedex fre"
click at [307, 54] on span "FedEx Freight" at bounding box center [294, 57] width 57 height 12
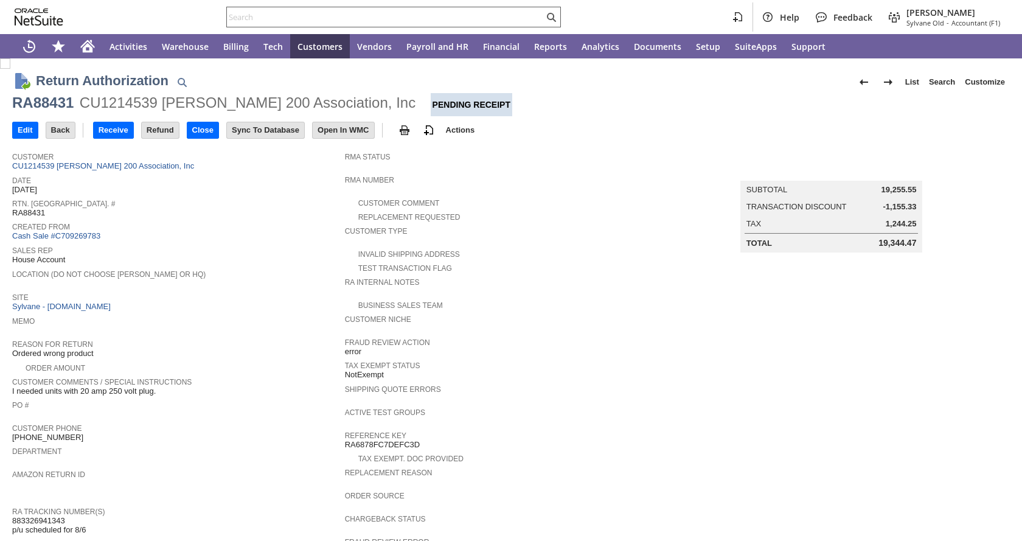
click at [419, 21] on input "text" at bounding box center [385, 17] width 317 height 15
paste input "RA88431"
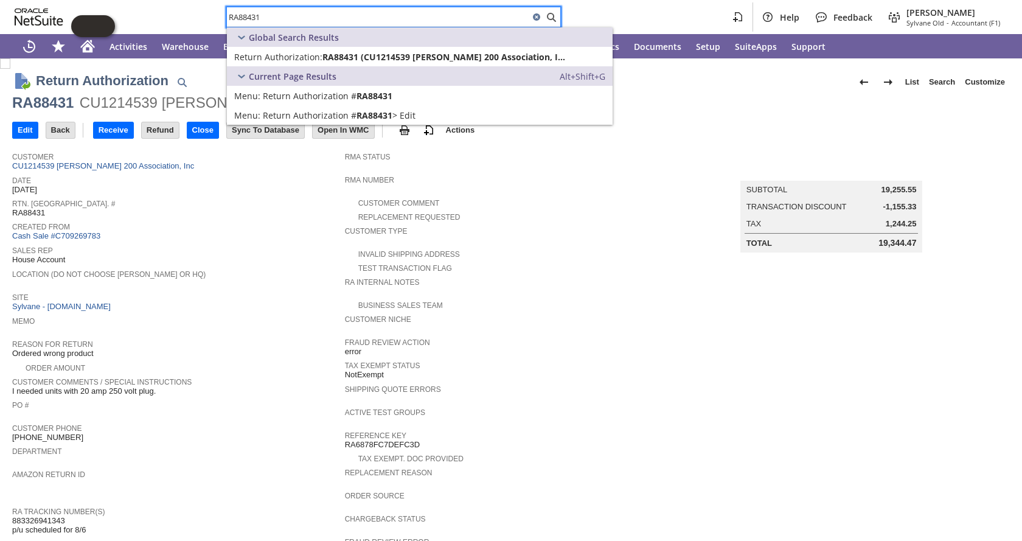
type input "RA88431"
click at [299, 170] on td "Customer CU1214539 Winston Towers 200 Association, Inc" at bounding box center [178, 159] width 333 height 27
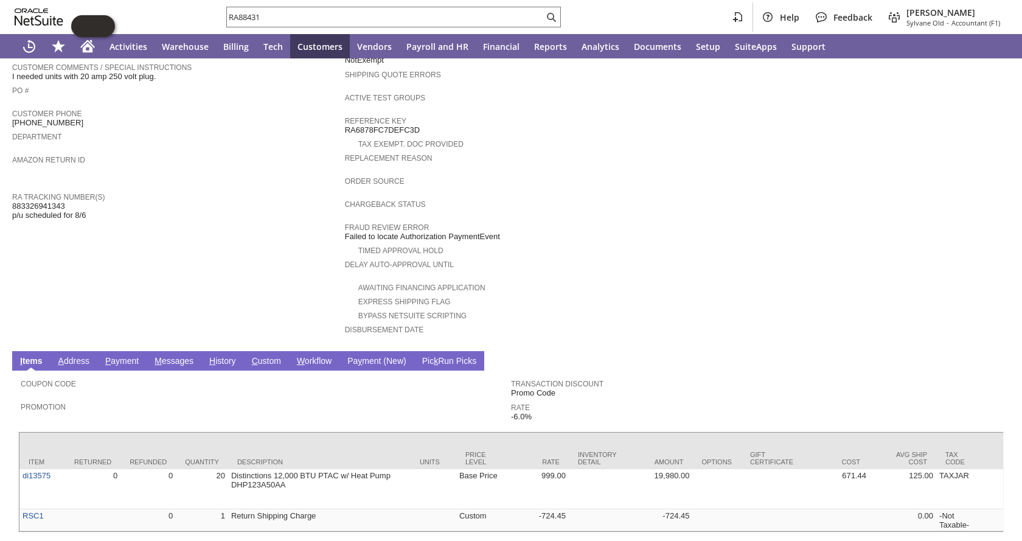
scroll to position [341, 0]
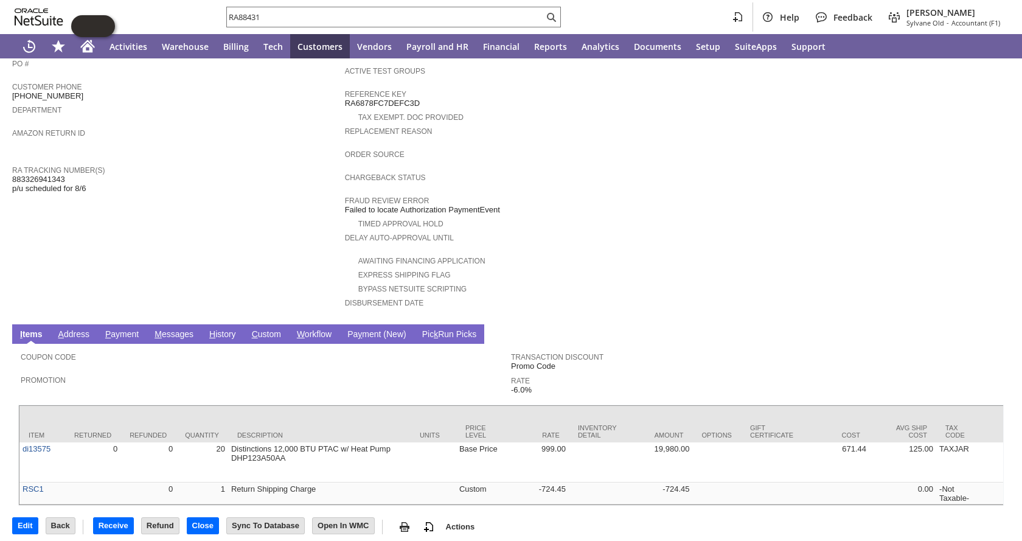
click at [297, 196] on td "Customer CU1214539 Winston Towers 200 Association, Inc Date 7/17/2025 Rtn. Auth…" at bounding box center [178, 61] width 333 height 513
click at [602, 201] on div "Fraud Review Error Failed to locate Authorization PaymentEvent" at bounding box center [508, 204] width 327 height 22
click at [792, 171] on td "Summary Subtotal 19,255.55 Transaction Discount -1,155.33 Tax 1,244.25 Total 19…" at bounding box center [843, 61] width 333 height 513
click at [215, 201] on td "Customer CU1214539 Winston Towers 200 Association, Inc Date 7/17/2025 Rtn. Auth…" at bounding box center [178, 61] width 333 height 513
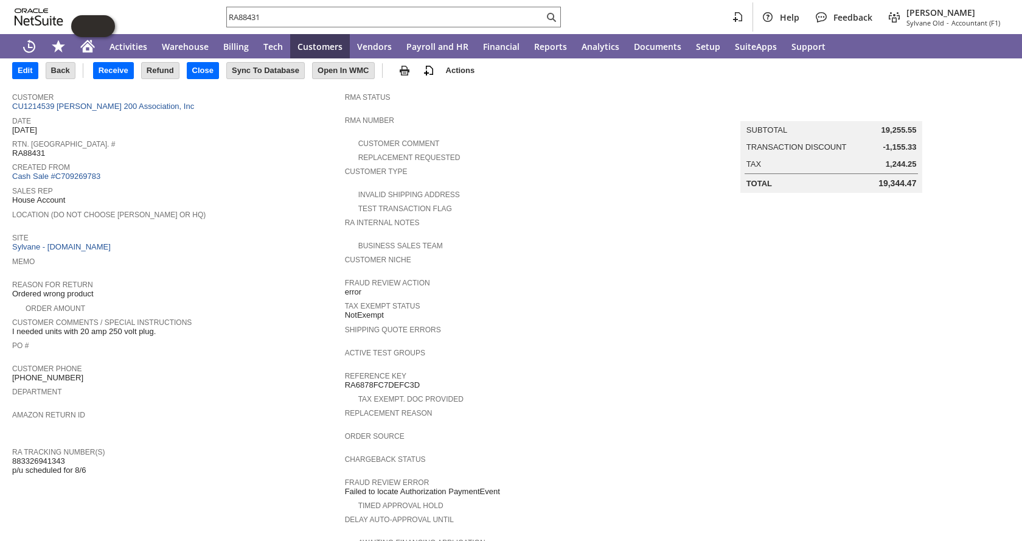
scroll to position [0, 0]
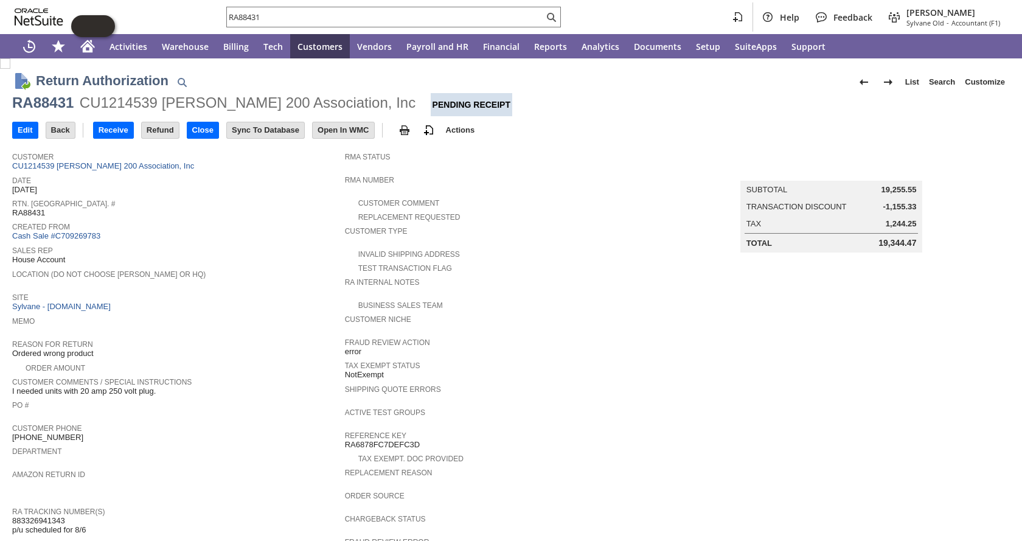
click at [237, 327] on div "Memo" at bounding box center [175, 324] width 327 height 22
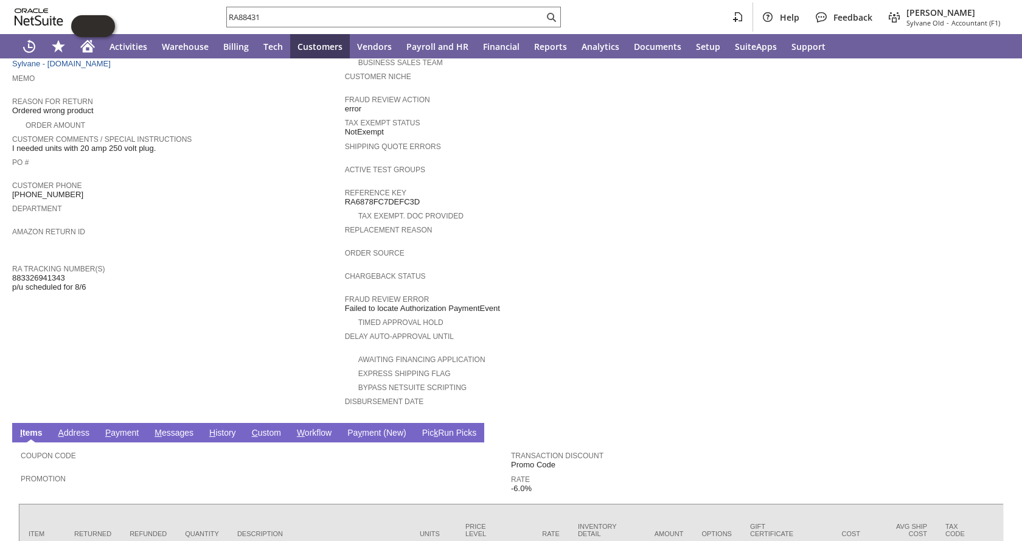
scroll to position [341, 0]
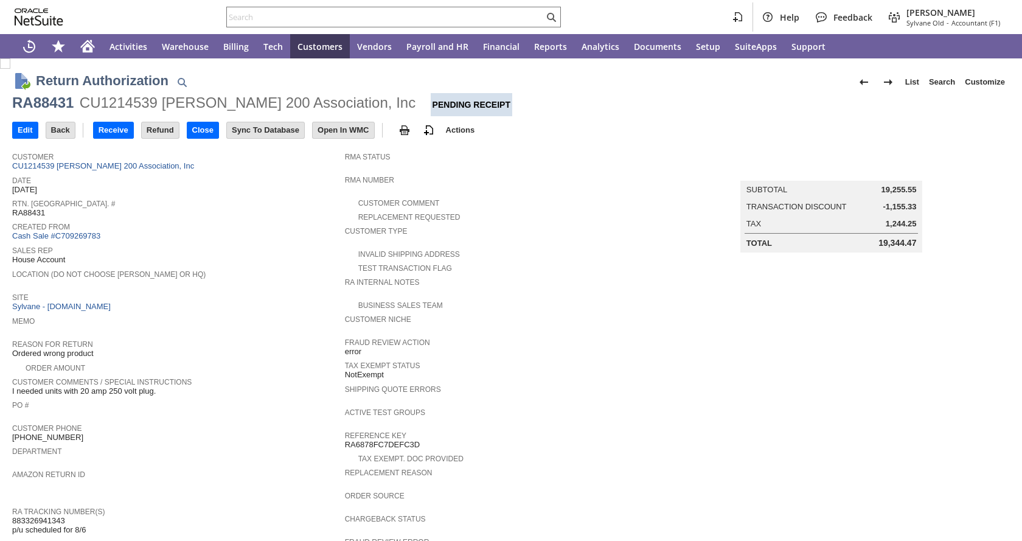
scroll to position [341, 0]
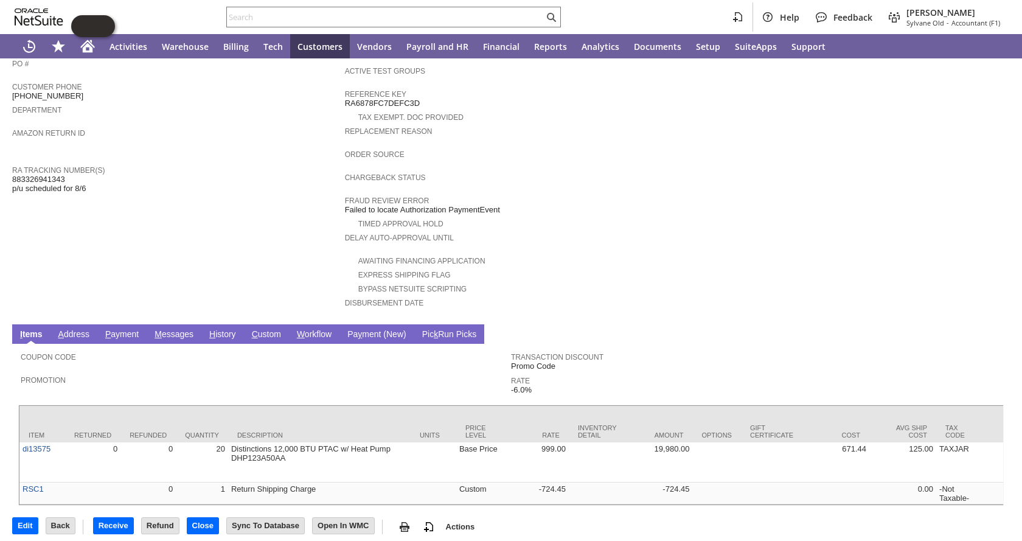
click at [726, 210] on td "Summary Subtotal 19,255.55 Transaction Discount -1,155.33 Tax 1,244.25 Total 19…" at bounding box center [843, 61] width 333 height 513
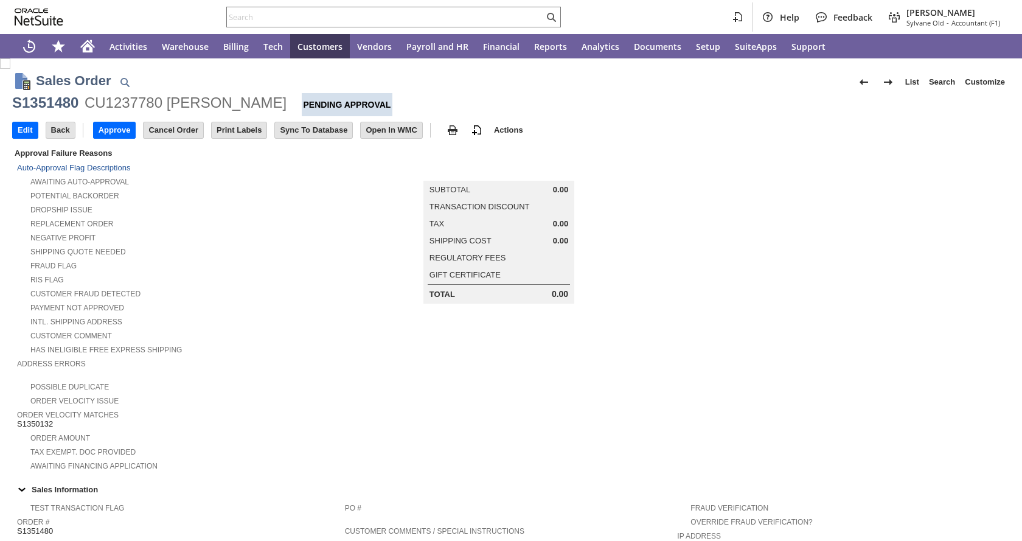
click at [306, 280] on td "RIS flag" at bounding box center [181, 279] width 328 height 14
